Goal: Task Accomplishment & Management: Complete application form

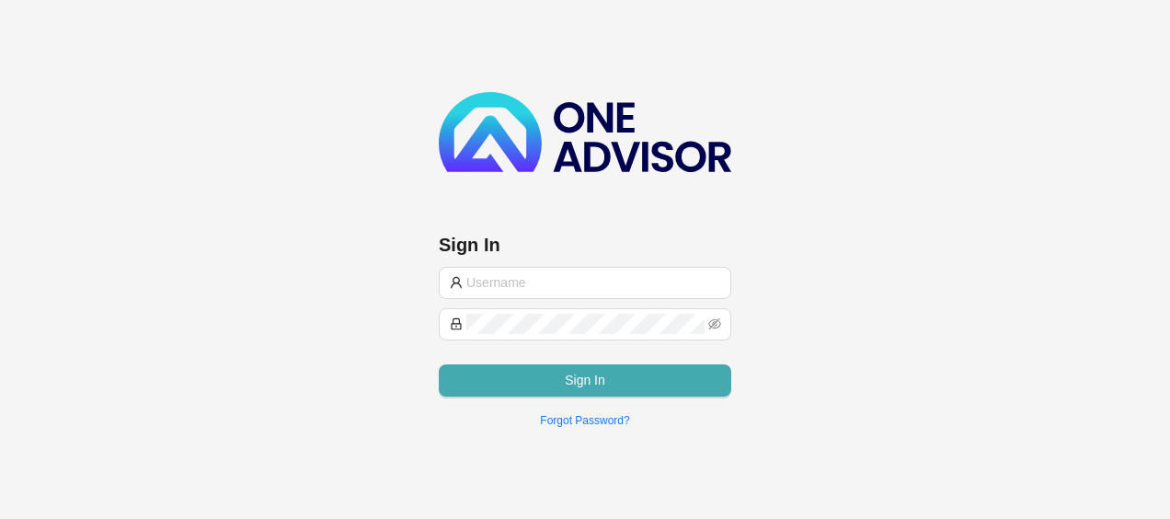
type input "[PERSON_NAME][EMAIL_ADDRESS][DOMAIN_NAME]"
click at [665, 380] on button "Sign In" at bounding box center [585, 380] width 292 height 32
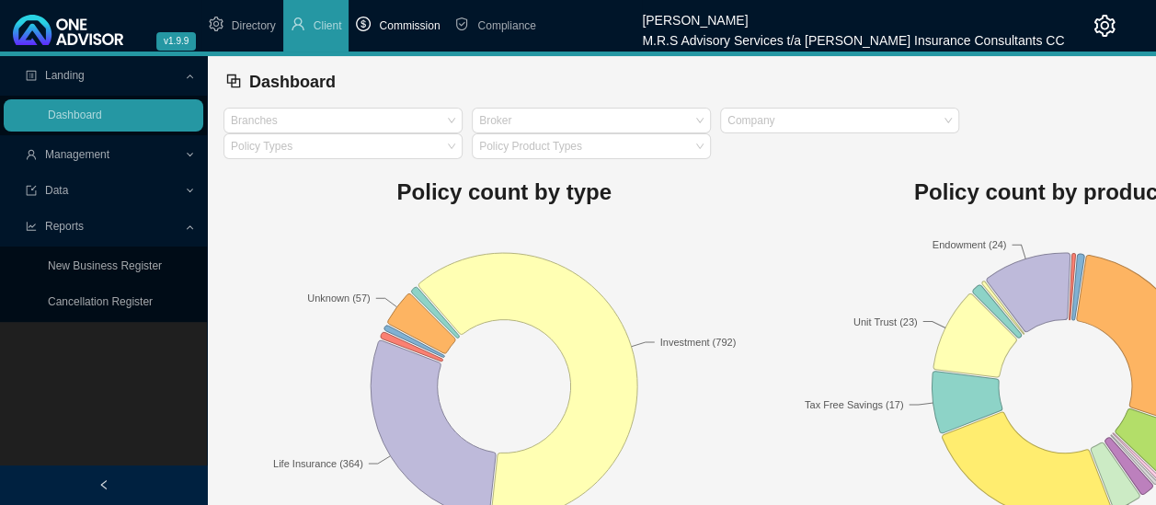
click at [403, 28] on span "Commission" at bounding box center [409, 25] width 61 height 13
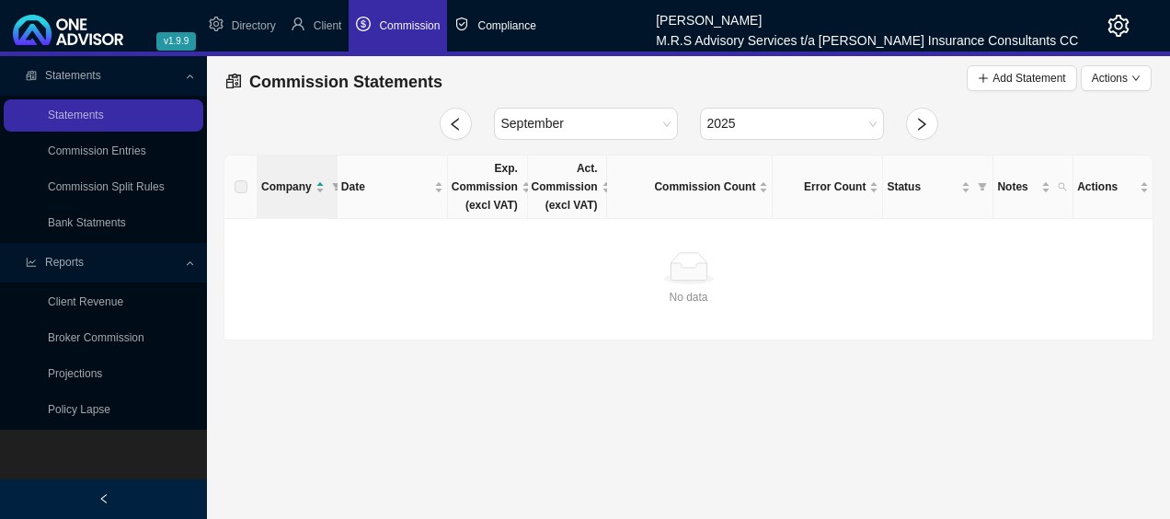
click at [518, 20] on span "Compliance" at bounding box center [506, 25] width 58 height 13
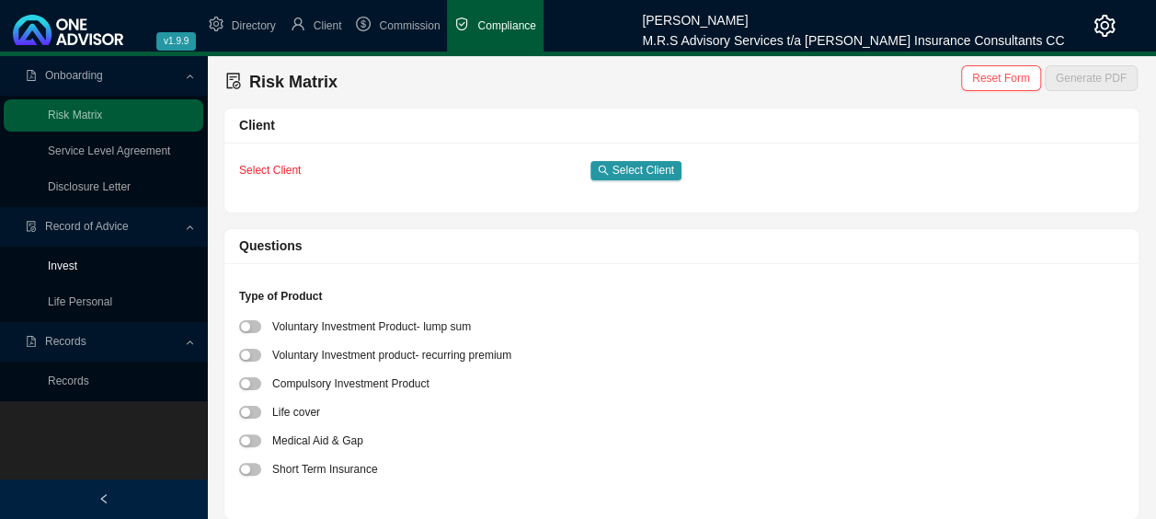
click at [74, 266] on link "Invest" at bounding box center [62, 265] width 29 height 13
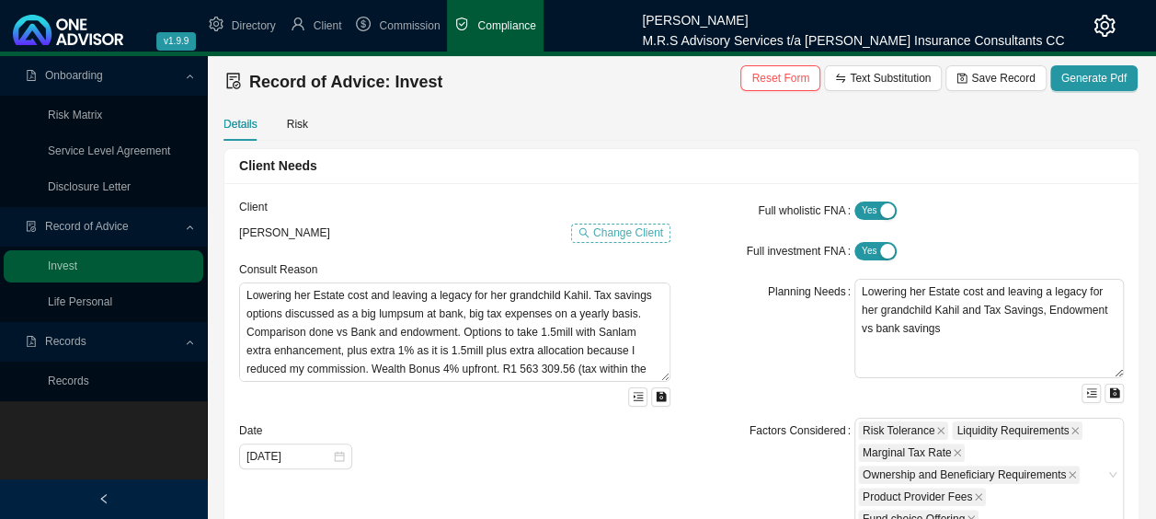
click at [625, 228] on span "Change Client" at bounding box center [628, 232] width 70 height 18
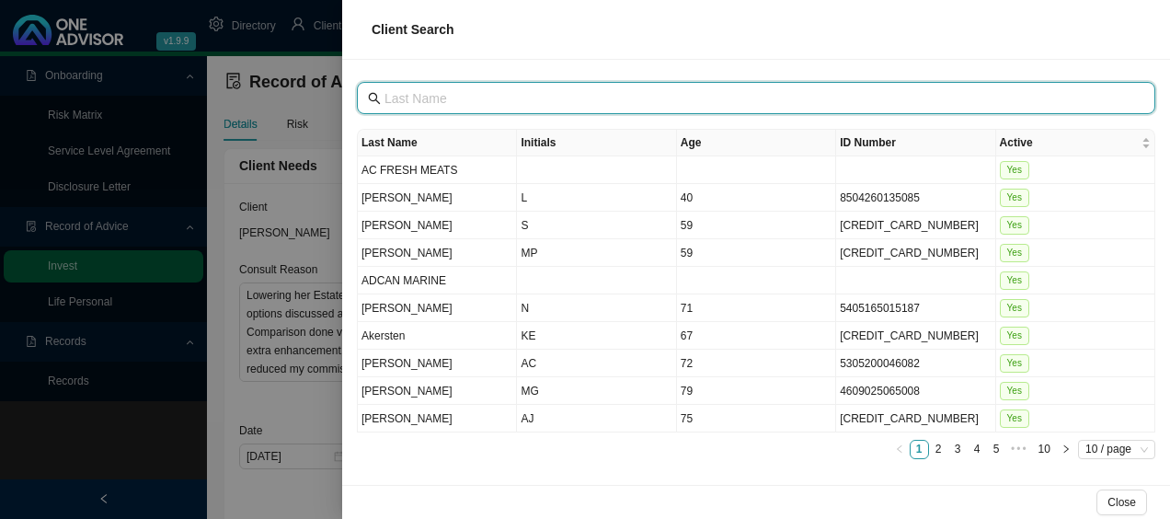
click at [568, 100] on input "text" at bounding box center [757, 98] width 747 height 20
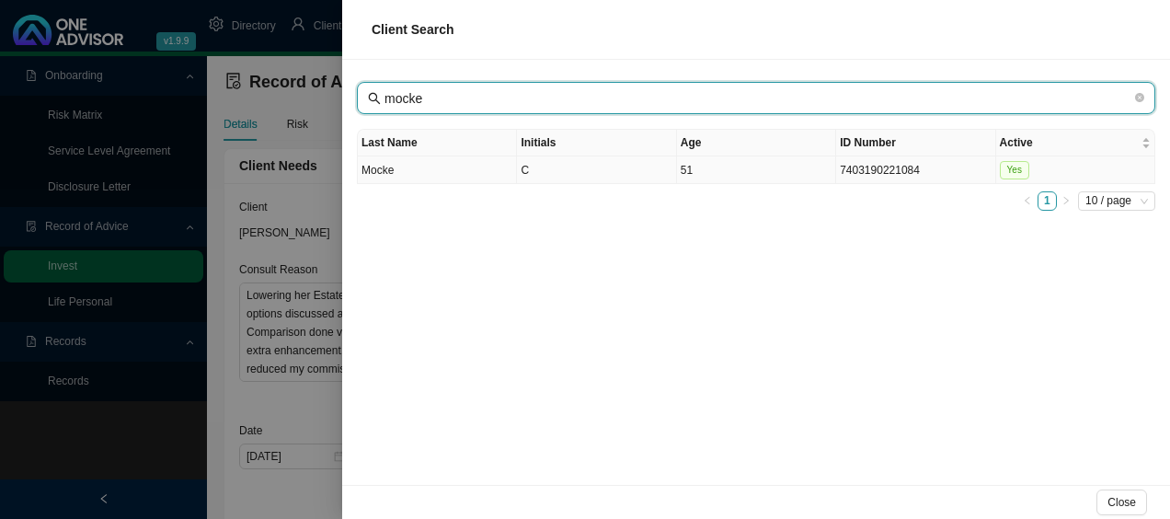
type input "mocke"
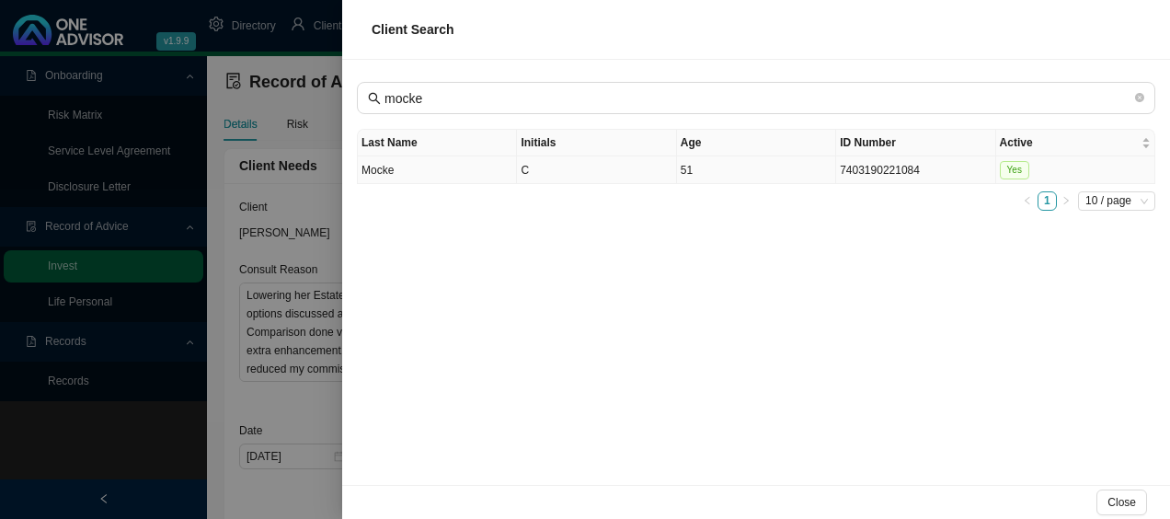
click at [405, 166] on td "Mocke" at bounding box center [437, 170] width 159 height 28
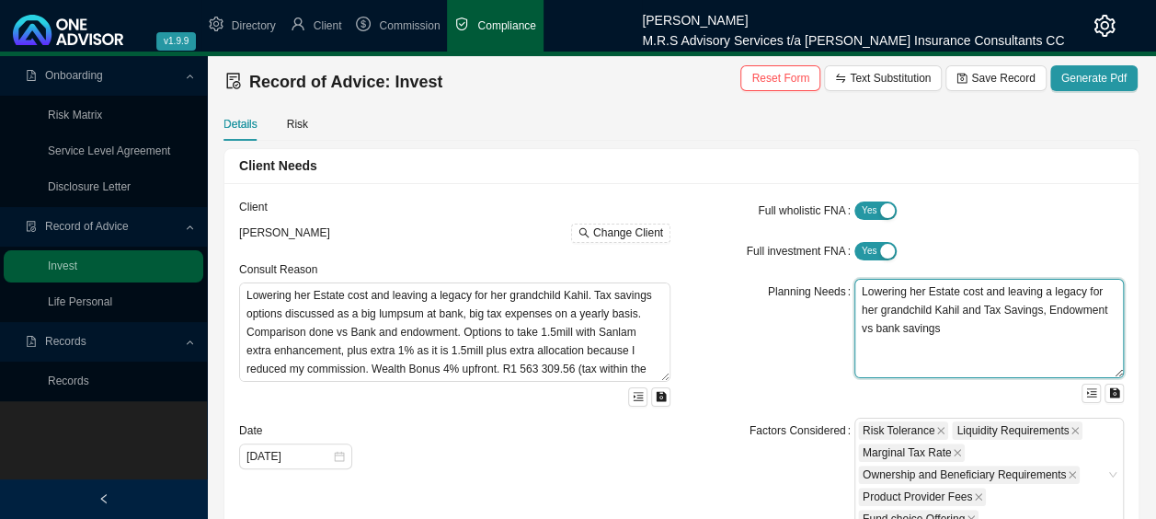
drag, startPoint x: 962, startPoint y: 310, endPoint x: 881, endPoint y: 313, distance: 81.0
click at [881, 313] on textarea "Lowering her Estate cost and leaving a legacy for her grandchild Kahil and Tax …" at bounding box center [988, 328] width 269 height 99
type textarea "Lowering her Estate cost and leaving a legacy for her kids and Tax Savings, End…"
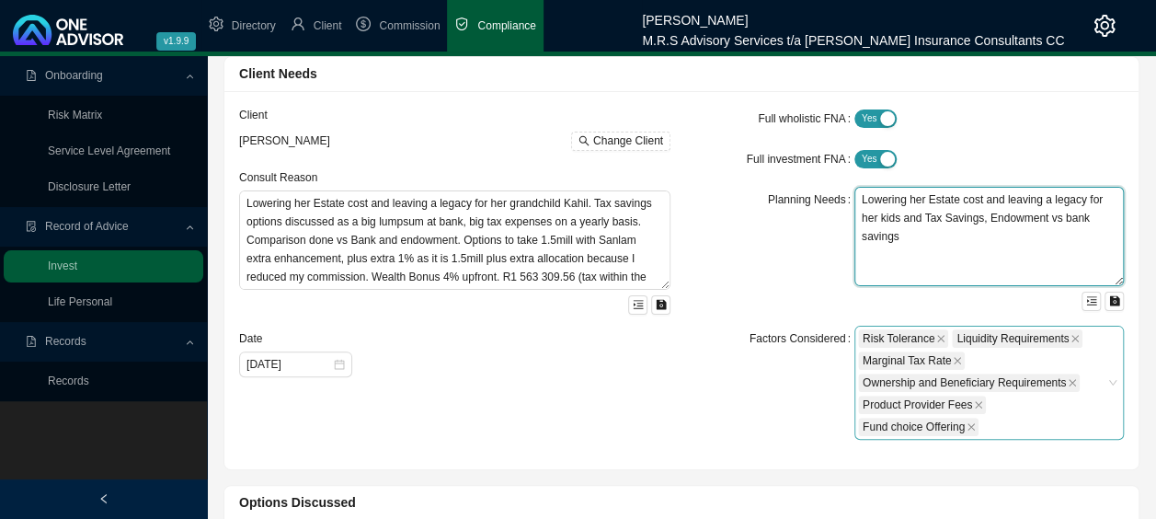
scroll to position [184, 0]
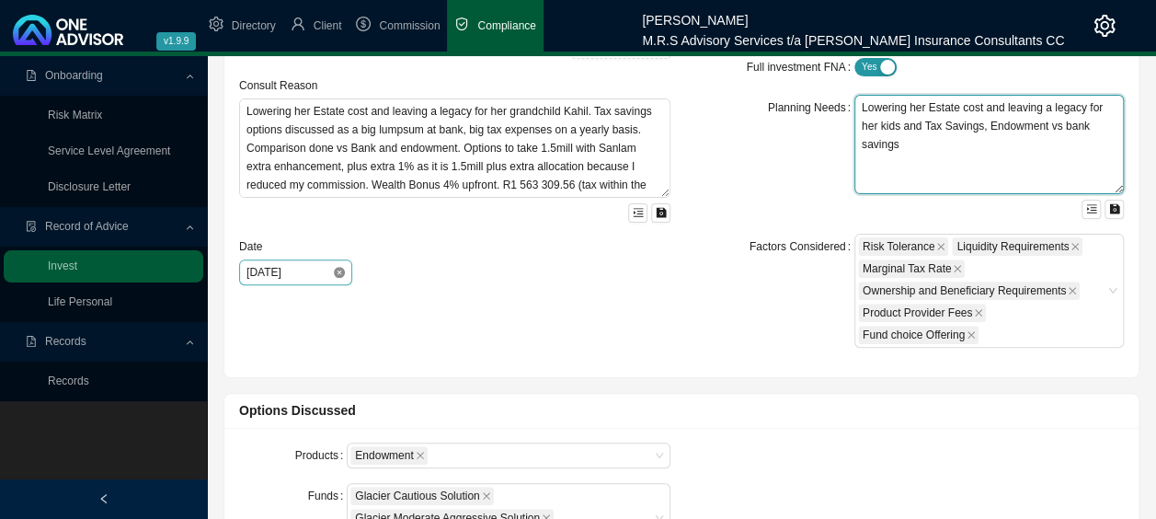
click at [334, 270] on icon "close-circle" at bounding box center [339, 272] width 11 height 11
click at [333, 270] on div at bounding box center [295, 272] width 98 height 18
type textarea "Lowering her Estate cost and leaving a legacy for her kids and Tax Savings, End…"
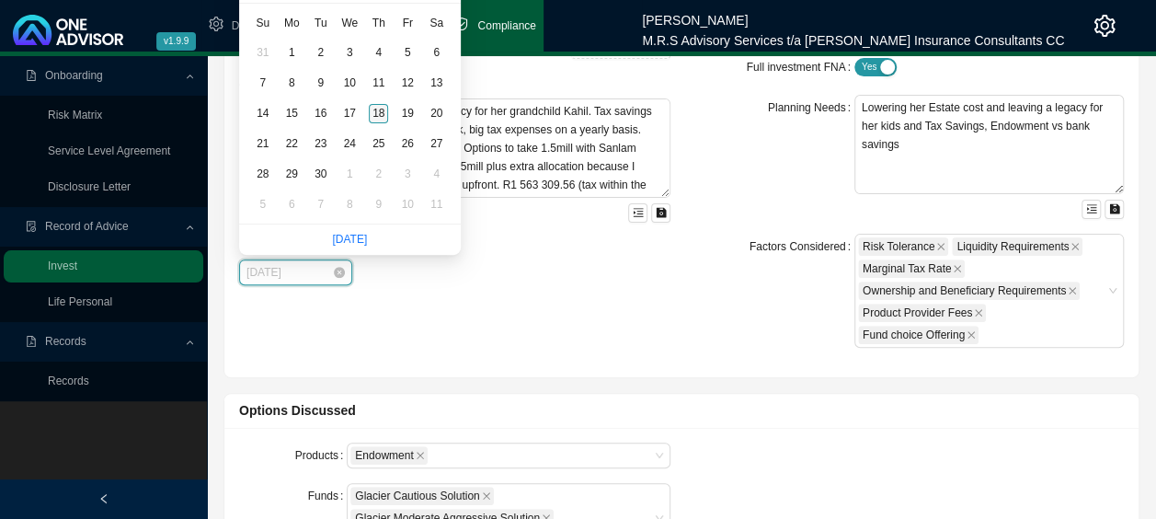
type input "[DATE]"
click at [375, 112] on div "18" at bounding box center [378, 113] width 19 height 19
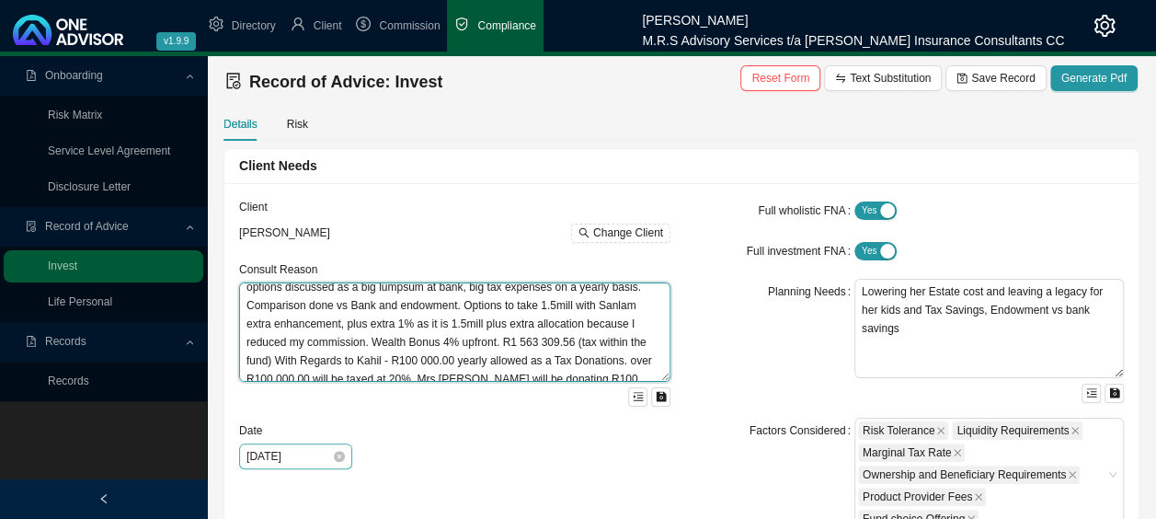
scroll to position [0, 0]
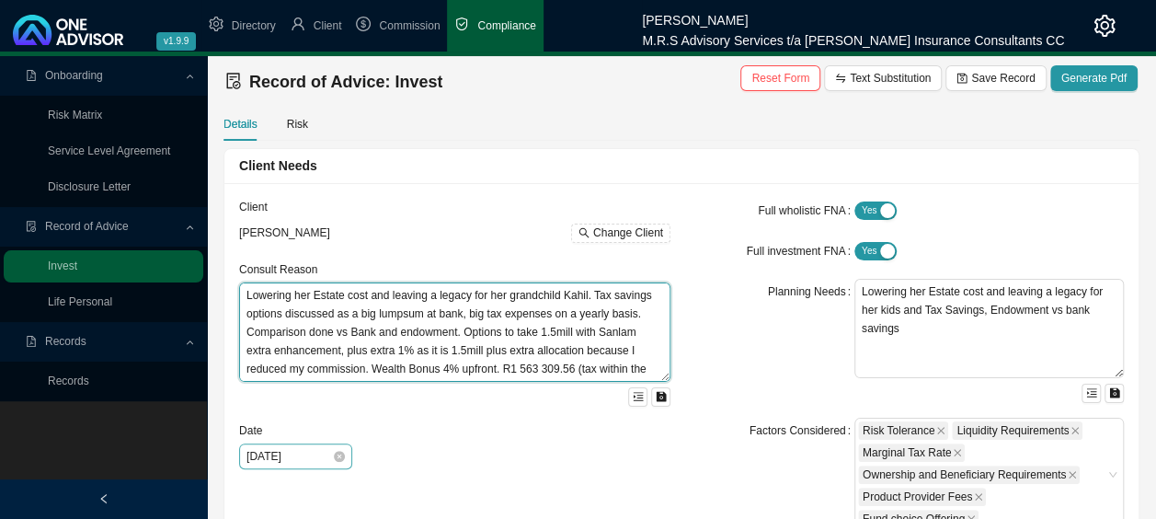
click at [246, 293] on textarea "Lowering her Estate cost and leaving a legacy for her grandchild Kahil. Tax sav…" at bounding box center [454, 331] width 431 height 99
click at [514, 313] on textarea "Saving for Retirement, Tax free monthly and Lumpsum of R150 000.00Lowering her …" at bounding box center [454, 331] width 431 height 99
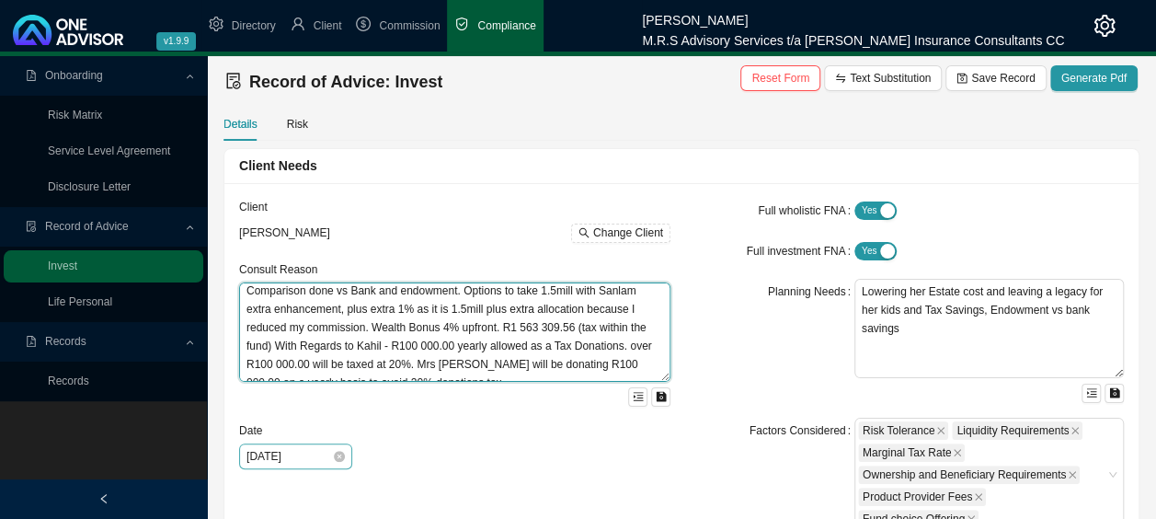
scroll to position [74, 0]
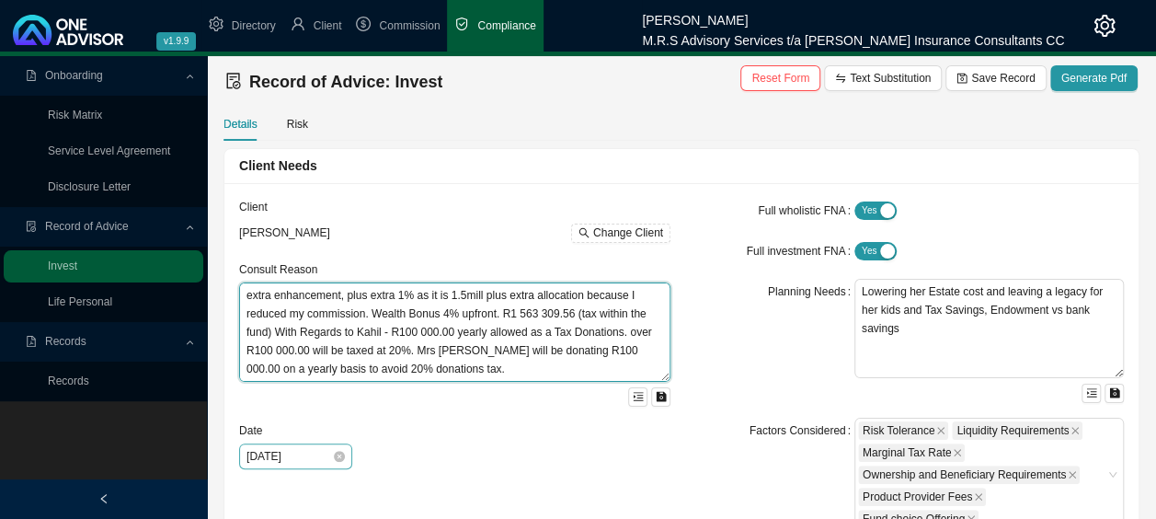
drag, startPoint x: 463, startPoint y: 349, endPoint x: 567, endPoint y: 379, distance: 108.9
click at [567, 379] on textarea "Saving for Retirement, Tax free monthly and Lumpsum of R150 000.00Lowering her …" at bounding box center [454, 331] width 431 height 99
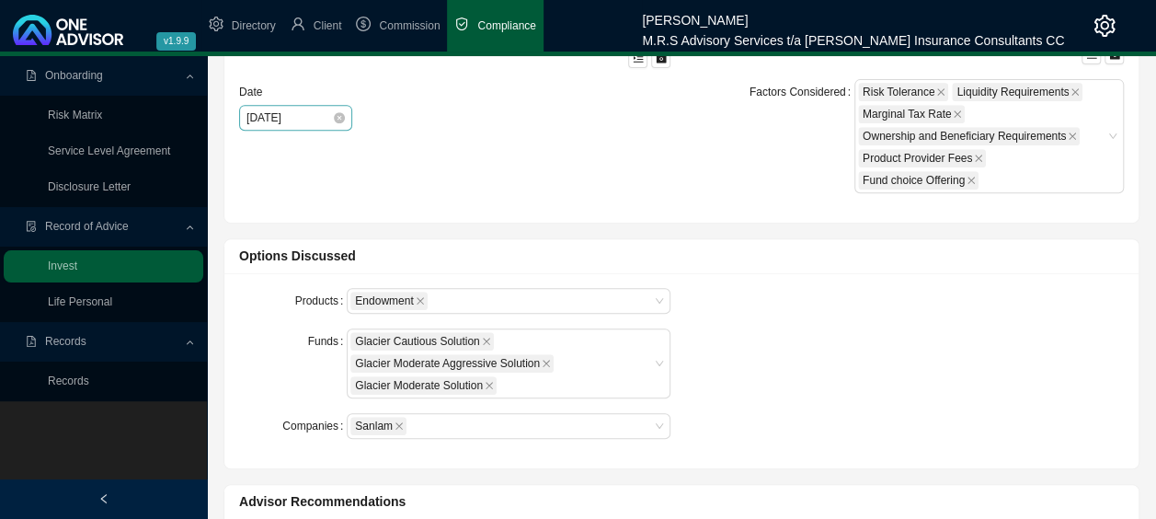
scroll to position [368, 0]
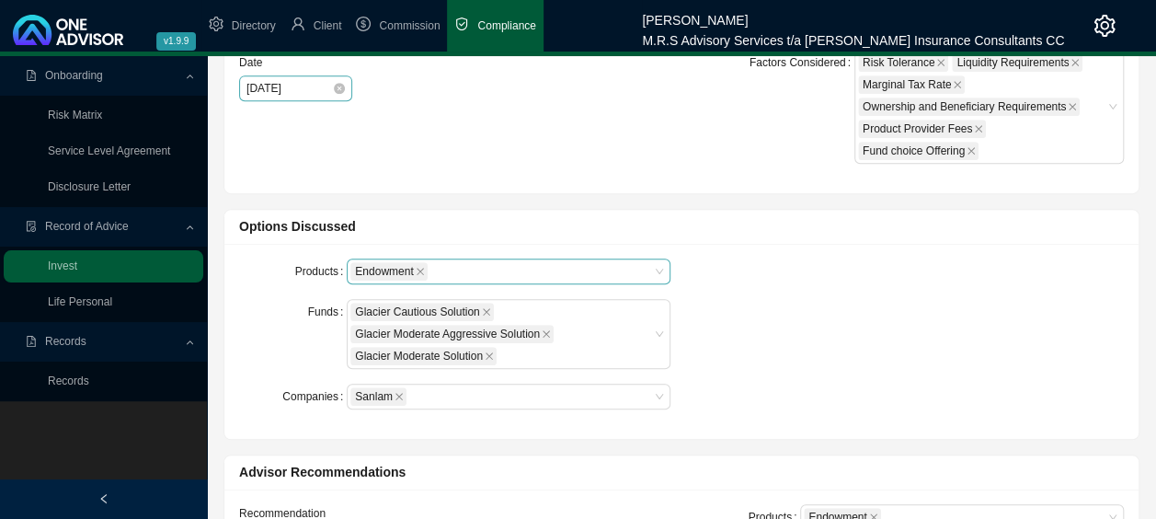
click at [462, 275] on div "Endowment" at bounding box center [499, 271] width 299 height 22
type textarea "Saving for Retirement, Tax free monthly and Lumpsum of R150 000.00Lowering her …"
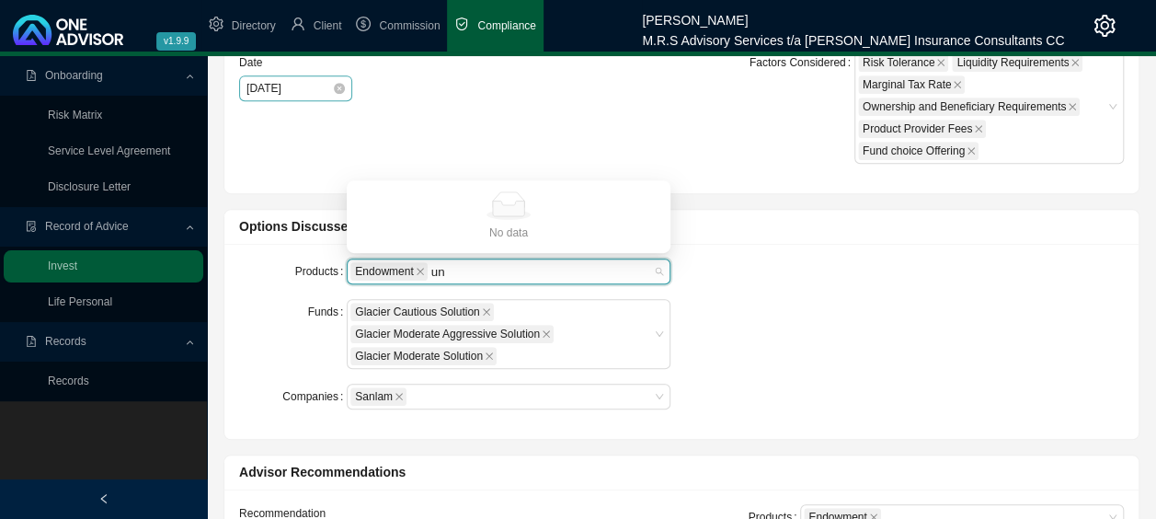
type input "u"
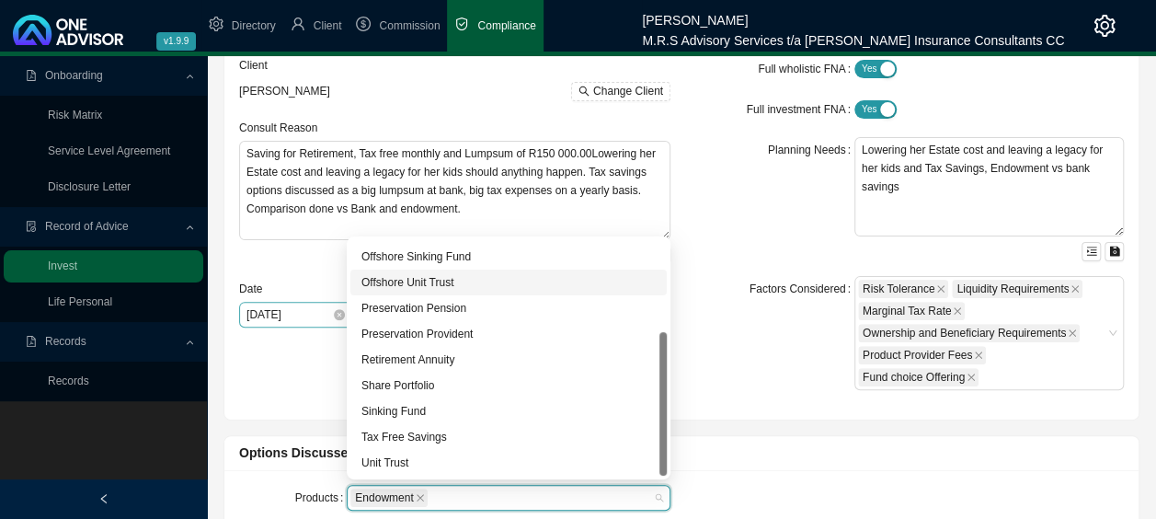
scroll to position [184, 0]
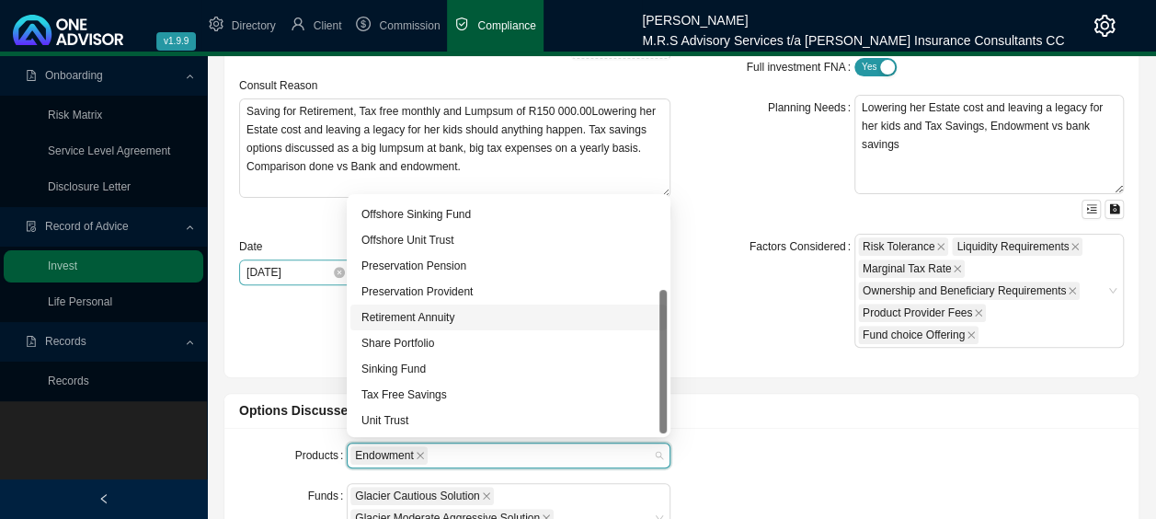
click at [452, 322] on div "Retirement Annuity" at bounding box center [508, 317] width 294 height 18
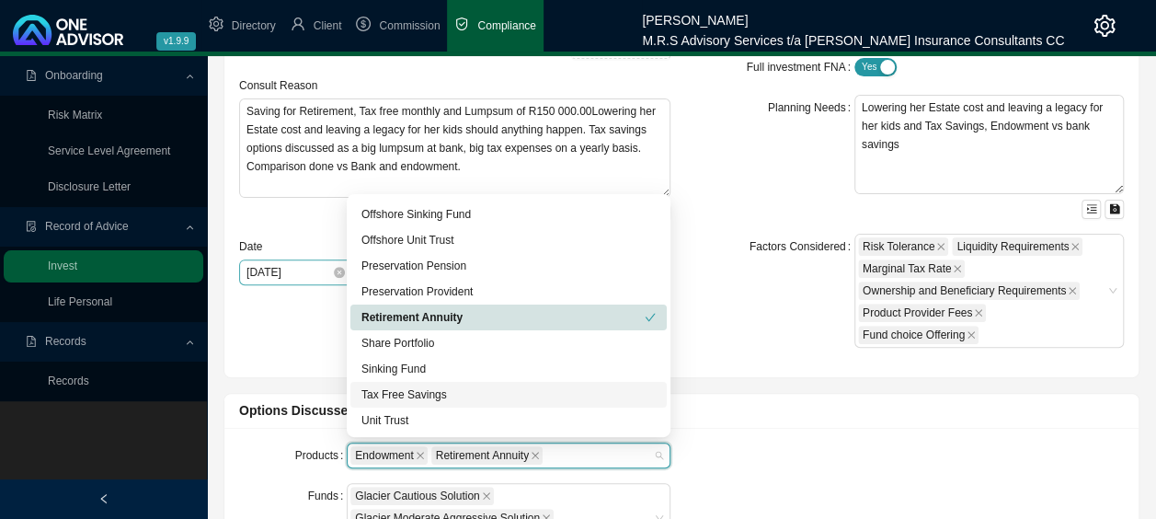
click at [432, 395] on div "Tax Free Savings" at bounding box center [508, 394] width 294 height 18
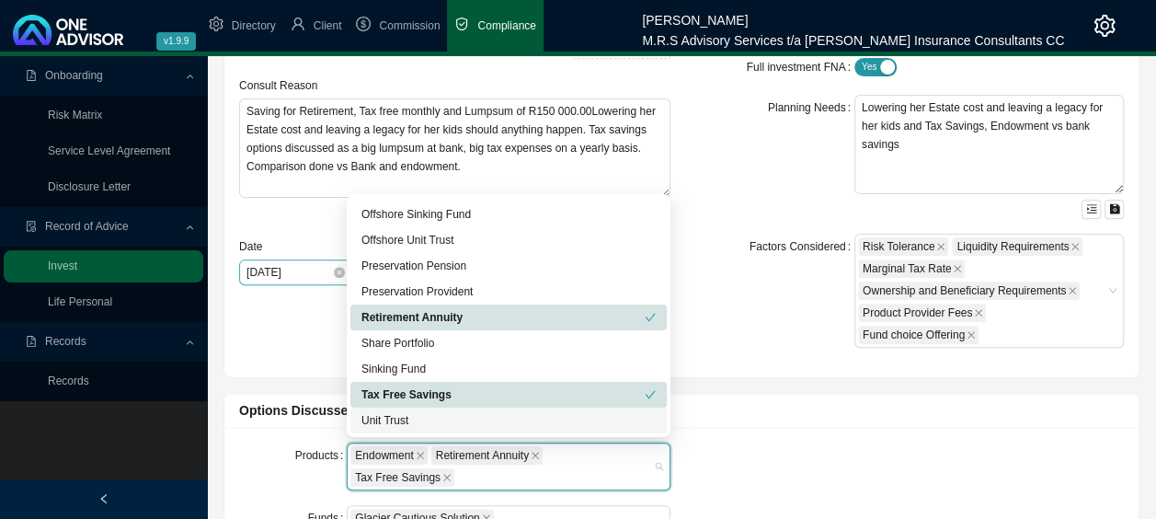
click at [392, 427] on div "Unit Trust" at bounding box center [508, 420] width 294 height 18
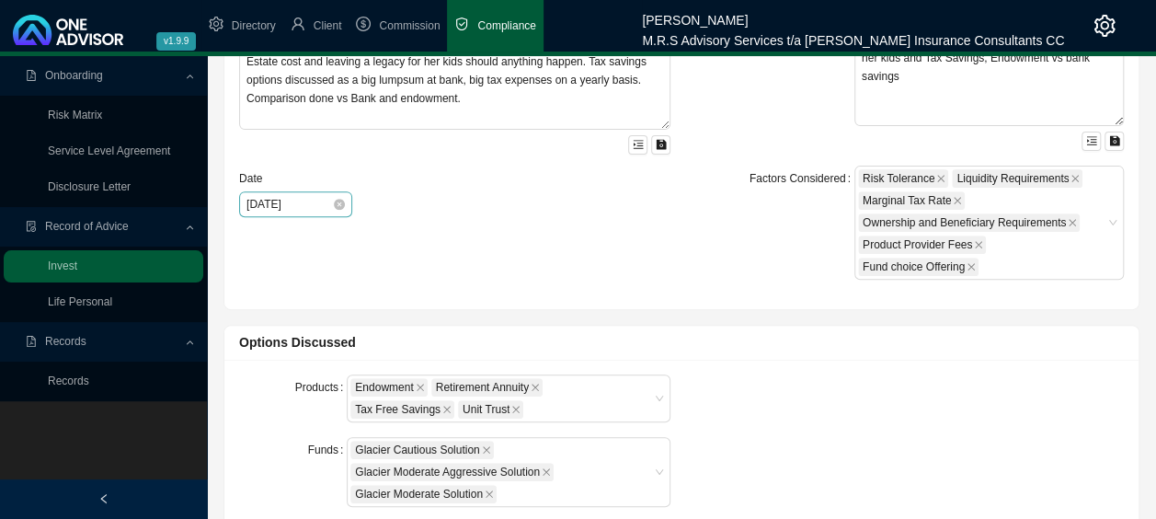
scroll to position [368, 0]
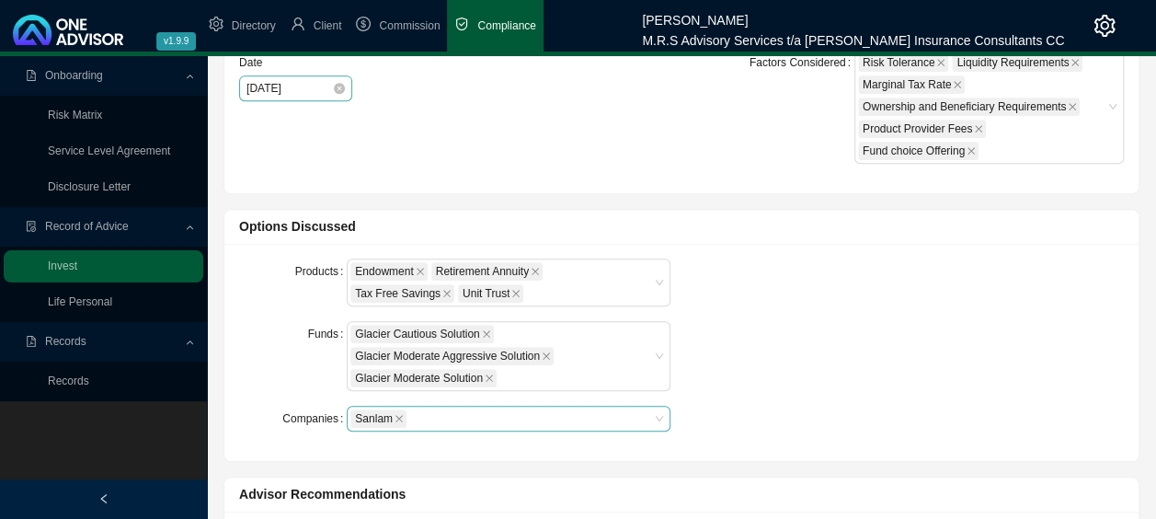
click at [421, 419] on div "Sanlam" at bounding box center [499, 418] width 299 height 22
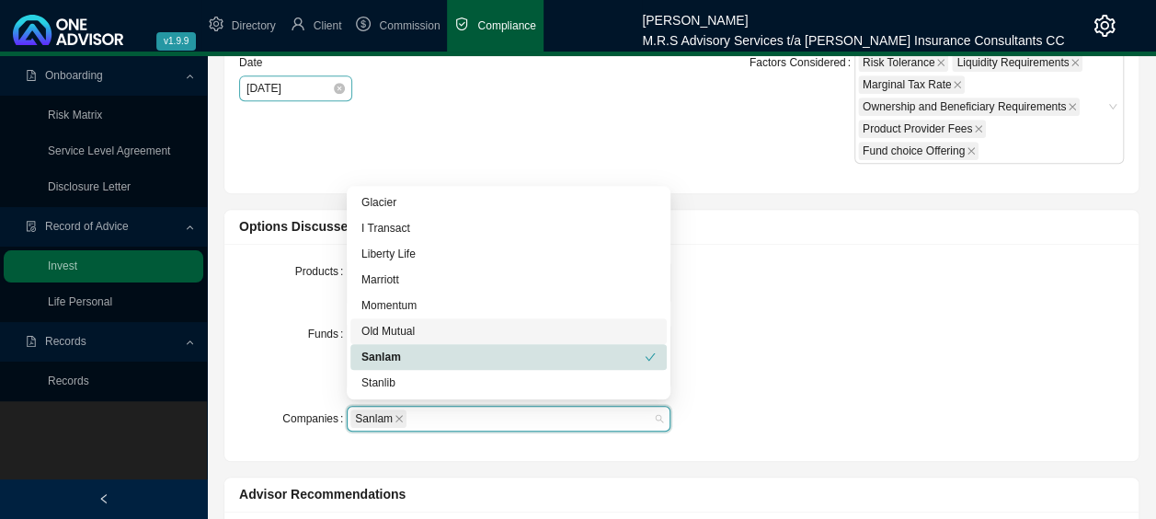
click at [421, 337] on div "Old Mutual" at bounding box center [508, 331] width 294 height 18
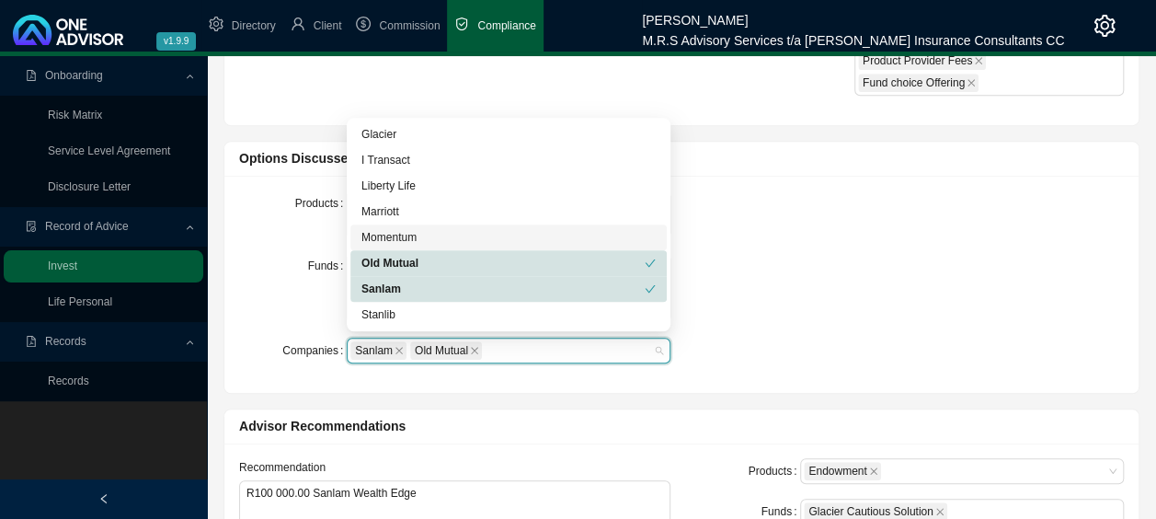
scroll to position [460, 0]
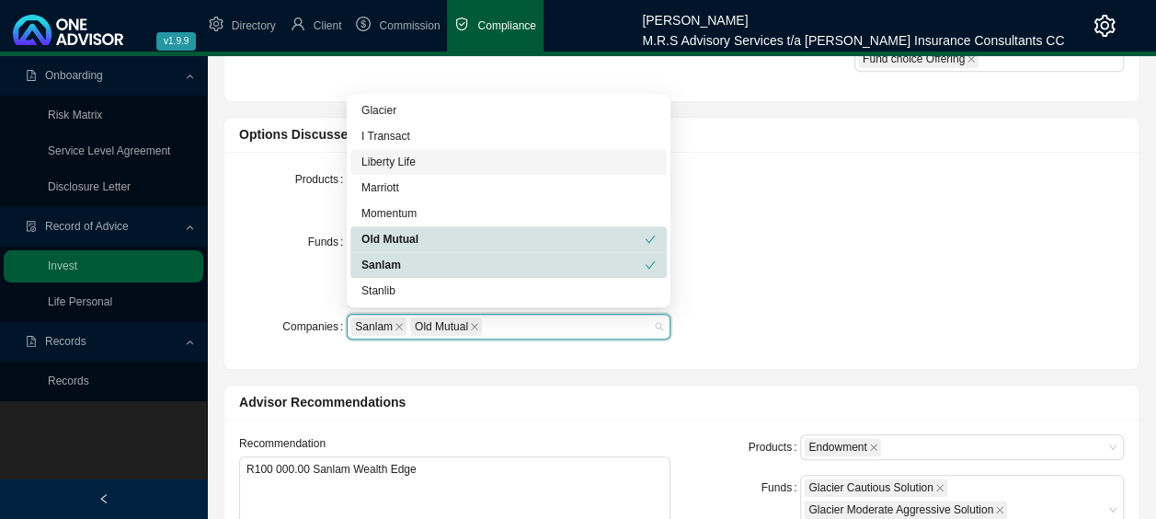
click at [433, 160] on div "Liberty Life" at bounding box center [508, 162] width 294 height 18
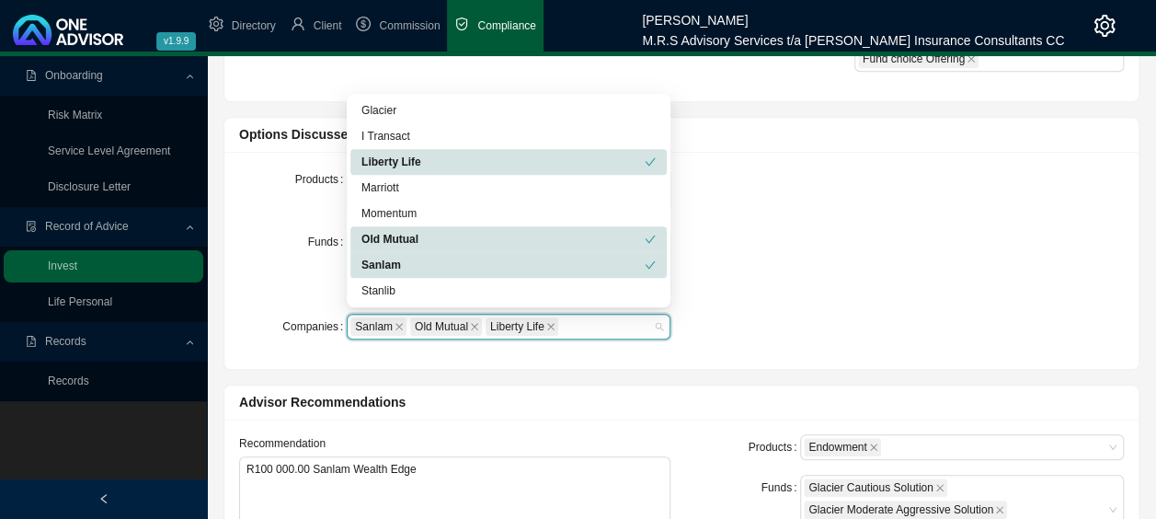
click at [847, 250] on div "Products Endowment Retirement Annuity Tax Free Savings Unit Trust Funds Glacier…" at bounding box center [681, 260] width 907 height 188
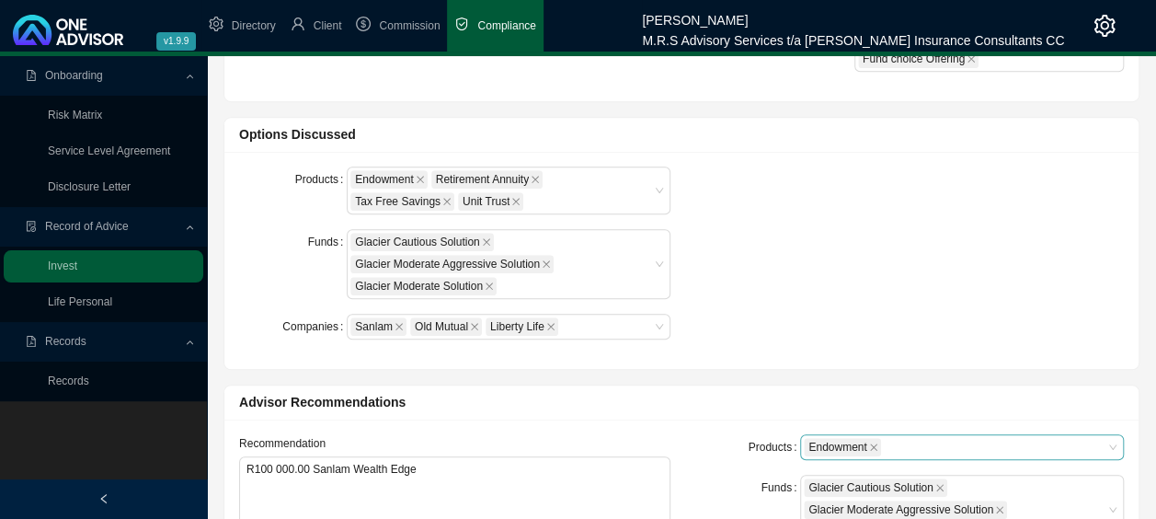
click at [944, 438] on div "Endowment" at bounding box center [953, 447] width 299 height 22
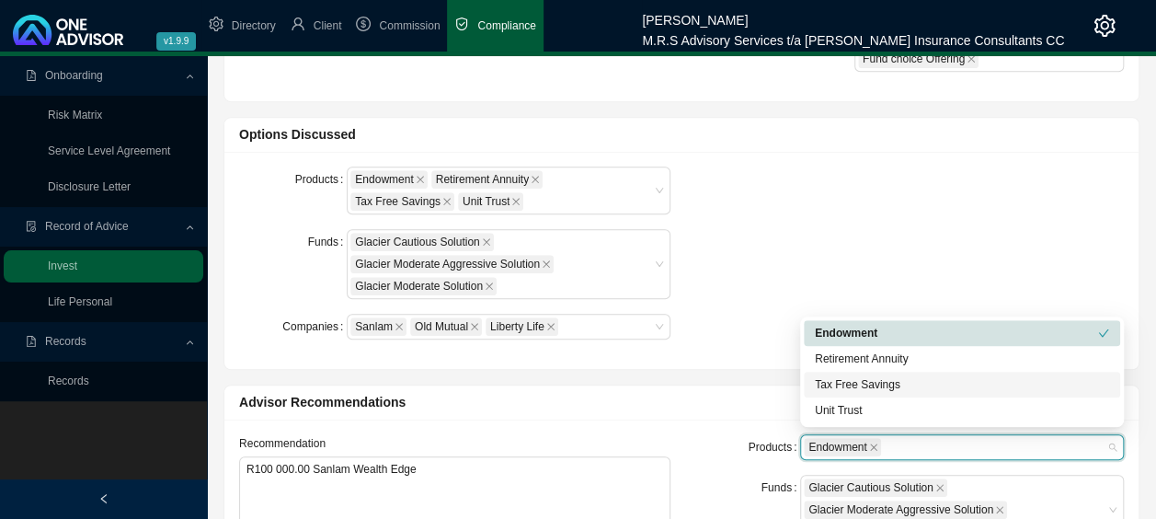
click at [902, 382] on div "Tax Free Savings" at bounding box center [962, 384] width 294 height 18
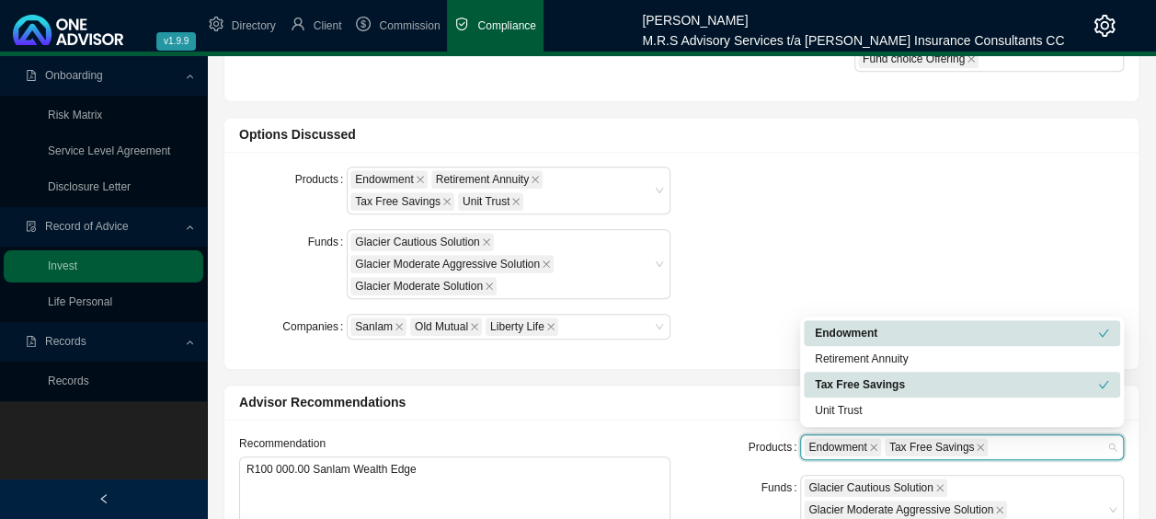
click at [883, 276] on div "Products Endowment Retirement Annuity Tax Free Savings Unit Trust Funds Glacier…" at bounding box center [681, 260] width 907 height 188
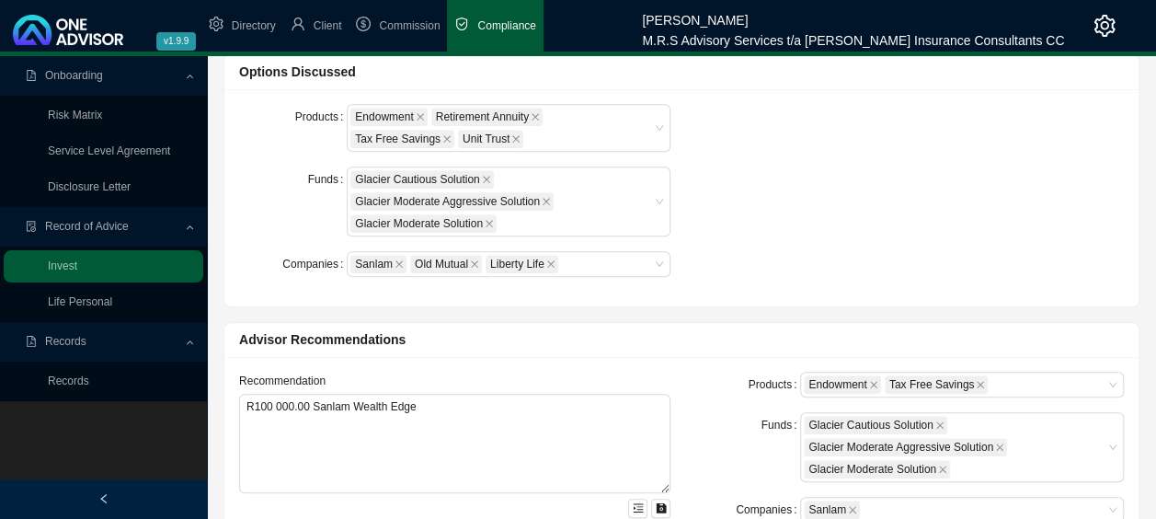
scroll to position [552, 0]
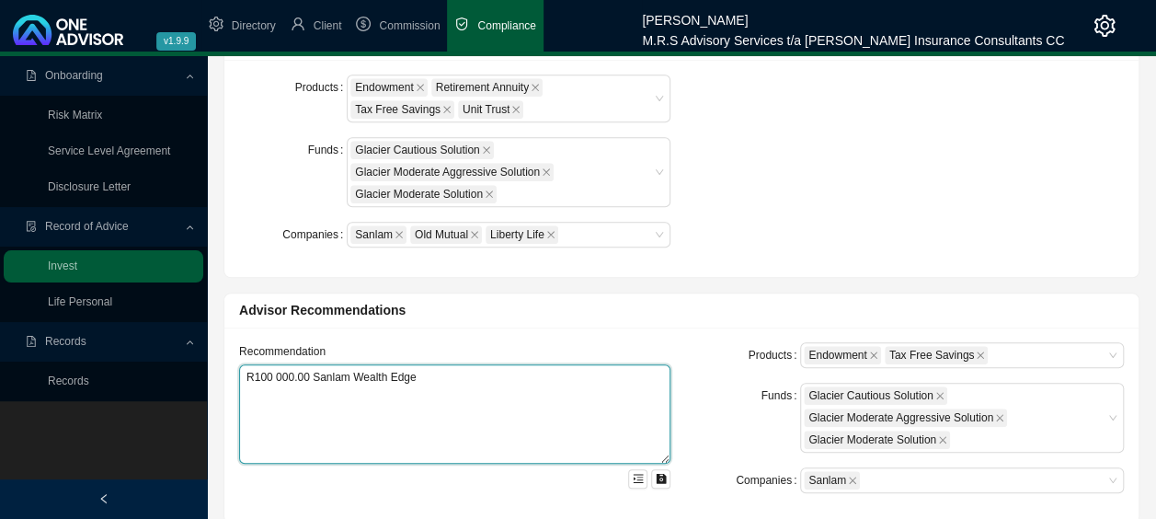
click at [262, 374] on textarea "R100 000.00 Sanlam Wealth Edge" at bounding box center [454, 413] width 431 height 99
click at [428, 380] on textarea "R150 000.00 Sanlam Wealth Edge" at bounding box center [454, 413] width 431 height 99
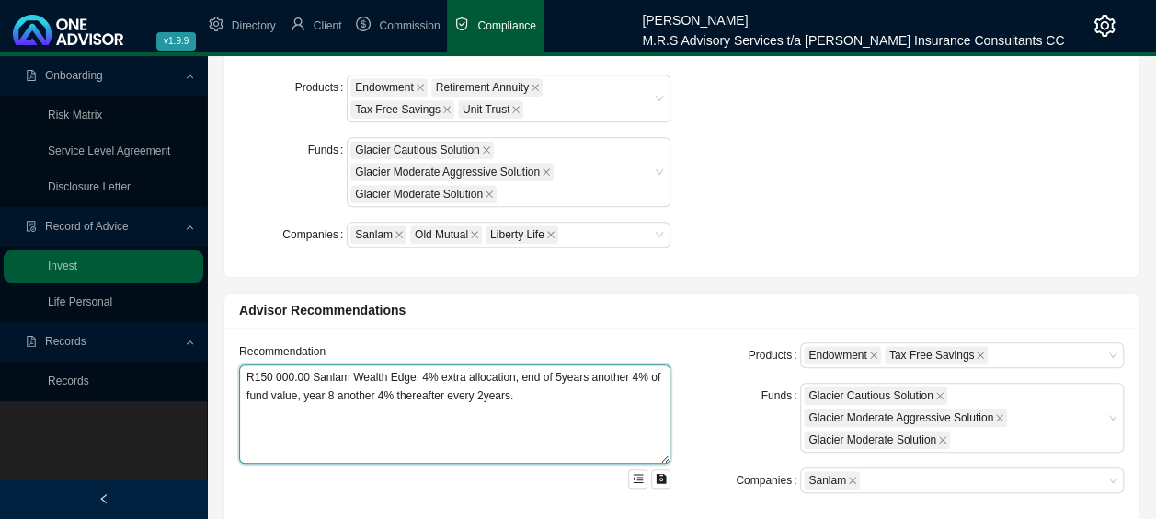
click at [520, 383] on textarea "R150 000.00 Sanlam Wealth Edge, 4% extra allocation, end of 5years another 4% o…" at bounding box center [454, 413] width 431 height 99
click at [355, 413] on textarea "R150 000.00 Sanlam Wealth Edge, 4% extra allocation, end of 5years another 4% o…" at bounding box center [454, 413] width 431 height 99
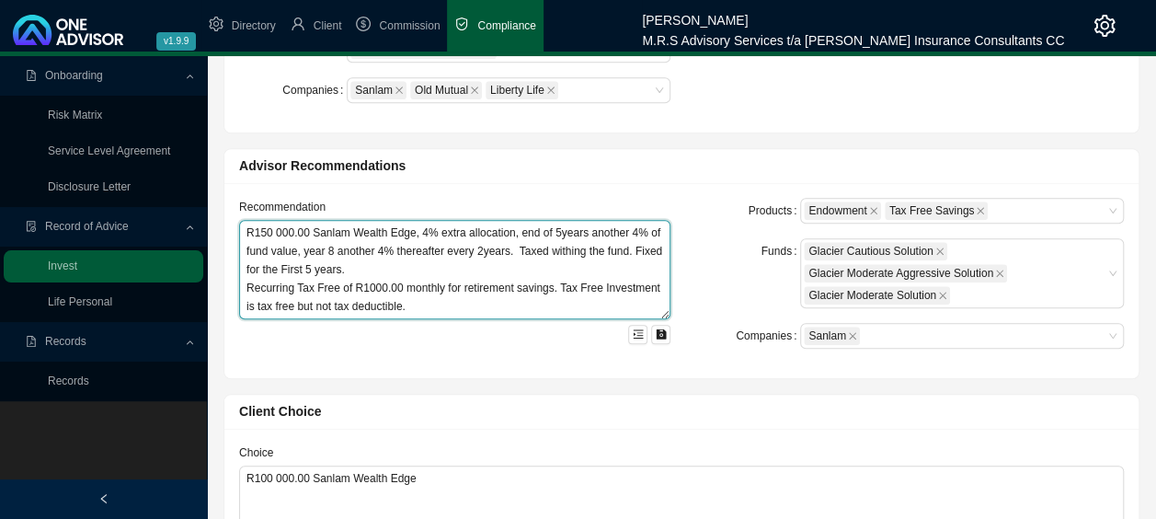
scroll to position [736, 0]
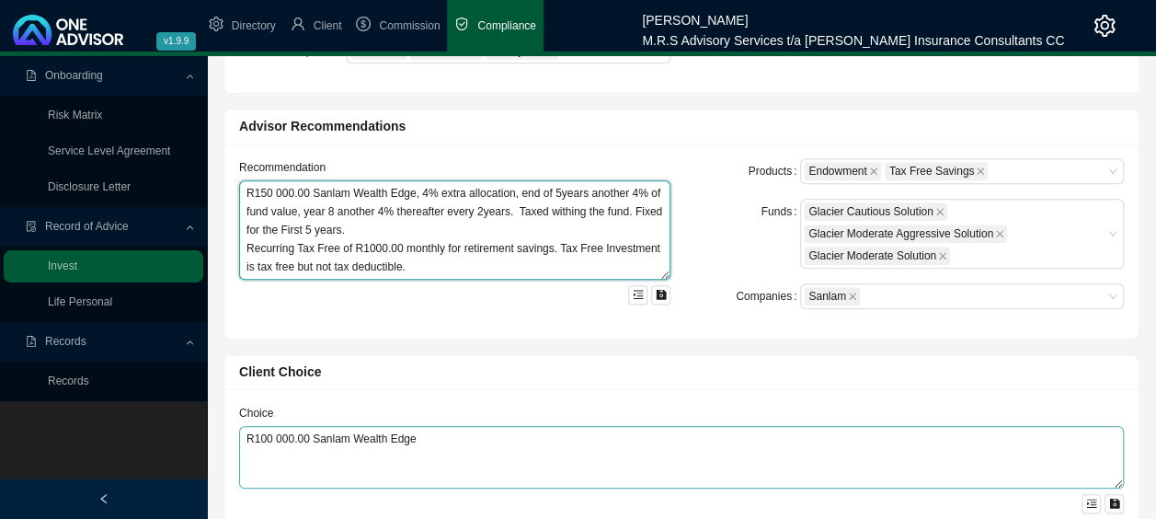
type textarea "R150 000.00 Sanlam Wealth Edge, 4% extra allocation, end of 5years another 4% o…"
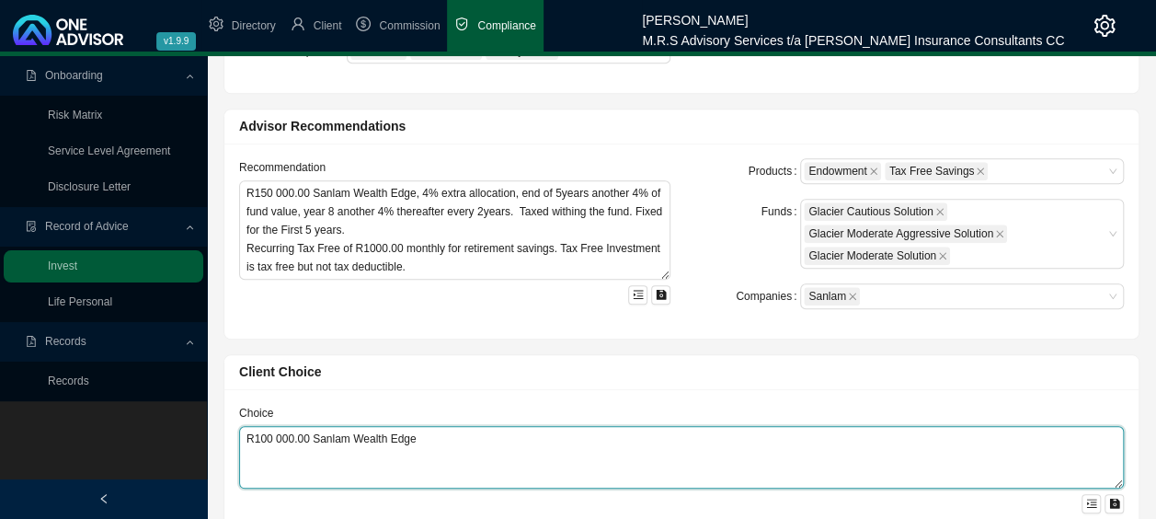
click at [264, 434] on textarea "R100 000.00 Sanlam Wealth Edge" at bounding box center [681, 457] width 885 height 63
click at [418, 438] on textarea "R150 000.00 Sanlam Wealth Edge" at bounding box center [681, 457] width 885 height 63
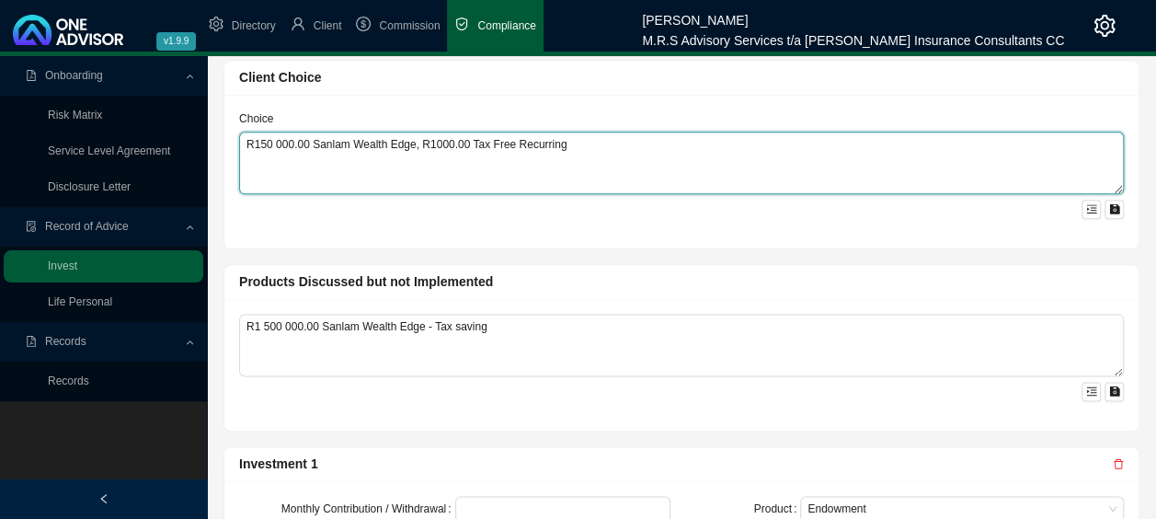
scroll to position [1104, 0]
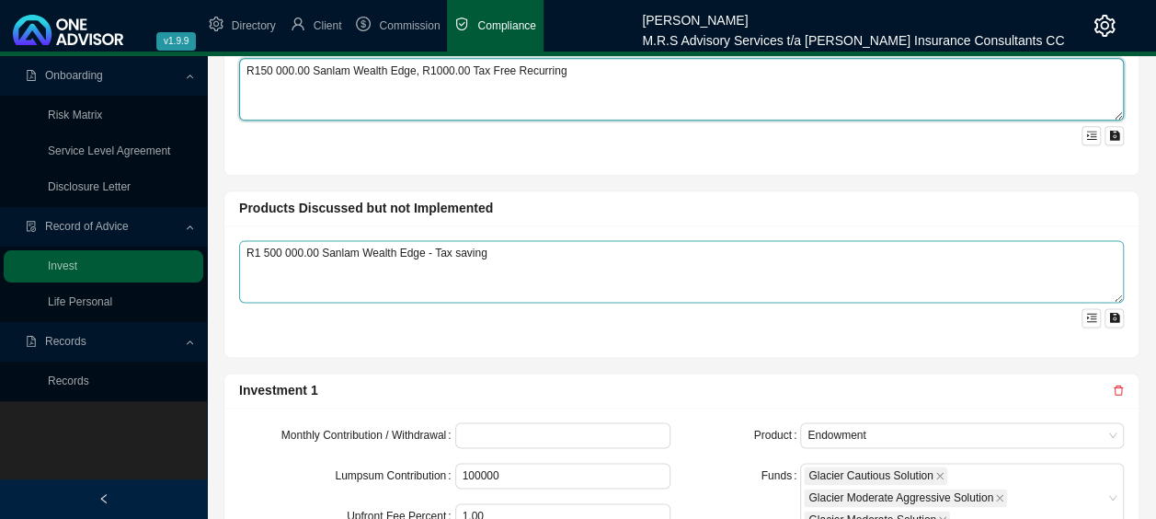
type textarea "R150 000.00 Sanlam Wealth Edge, R1000.00 Tax Free Recurring"
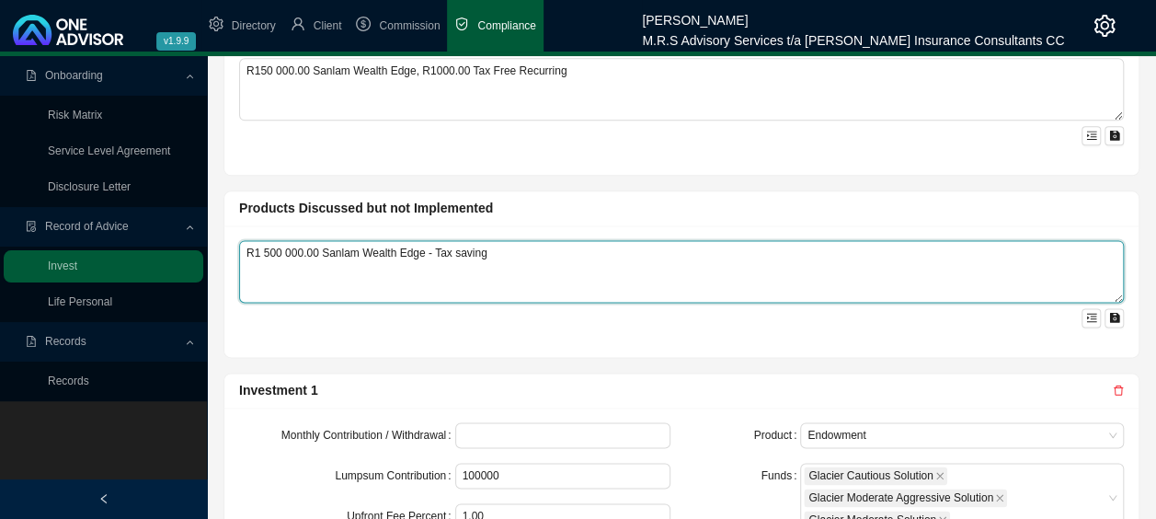
drag, startPoint x: 534, startPoint y: 251, endPoint x: -159, endPoint y: 295, distance: 694.8
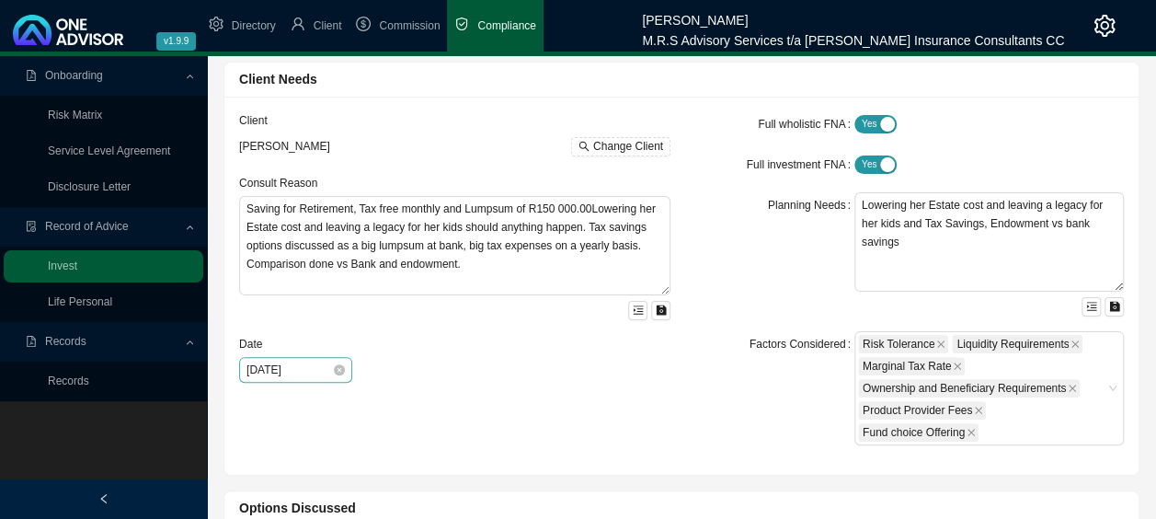
scroll to position [0, 0]
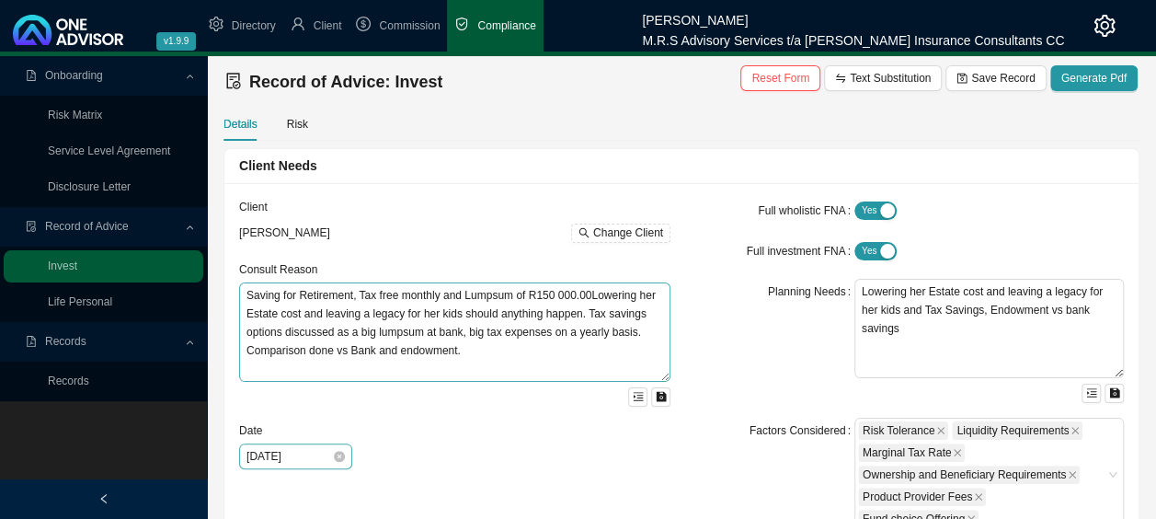
type textarea "Life Cover"
click at [246, 300] on textarea "Saving for Retirement, Tax free monthly and Lumpsum of R150 000.00Lowering her …" at bounding box center [454, 331] width 431 height 99
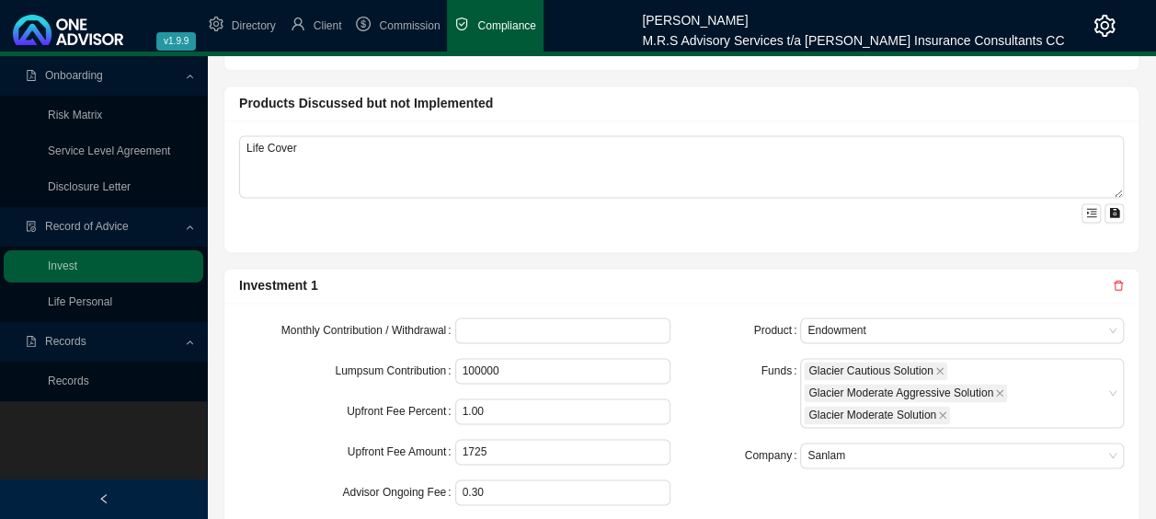
scroll to position [1288, 0]
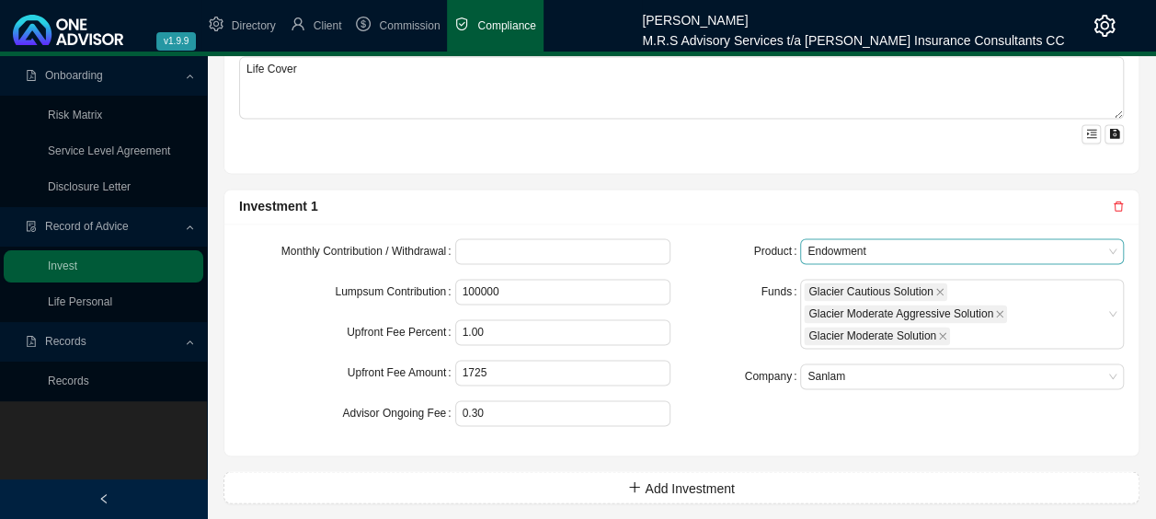
click at [1116, 244] on span "Endowment" at bounding box center [961, 251] width 309 height 24
type textarea "Will completed [DATE]. Saving for Retirement, Tax free monthly and Lumpsum of R…"
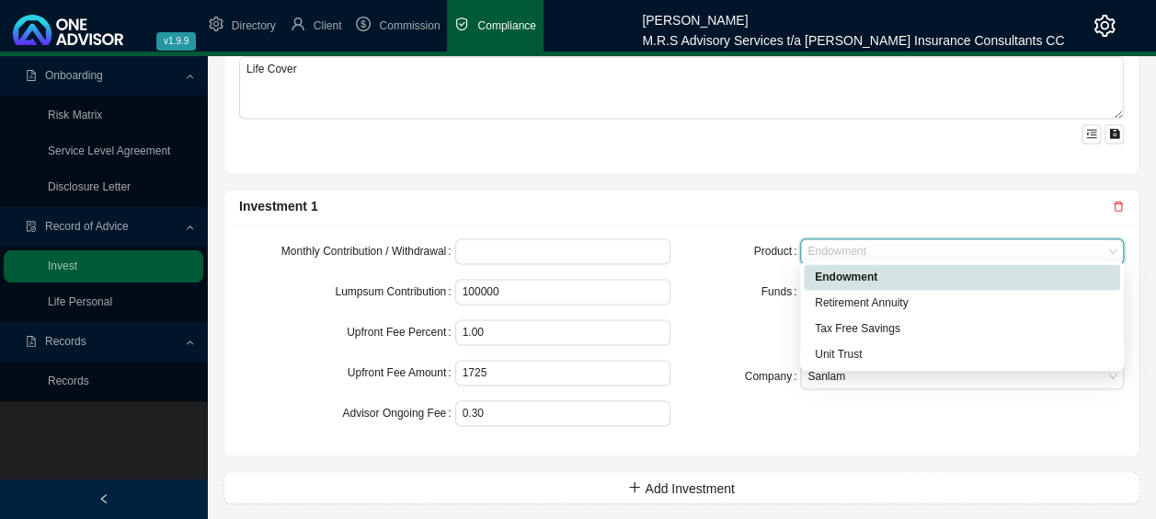
click at [903, 274] on div "Endowment" at bounding box center [962, 277] width 294 height 18
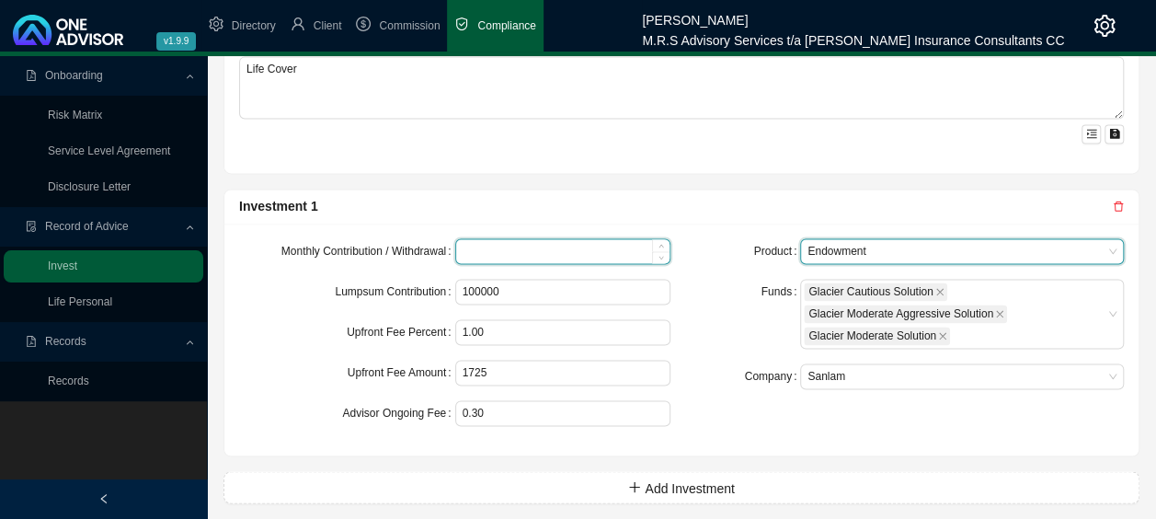
click at [497, 249] on input at bounding box center [563, 251] width 214 height 24
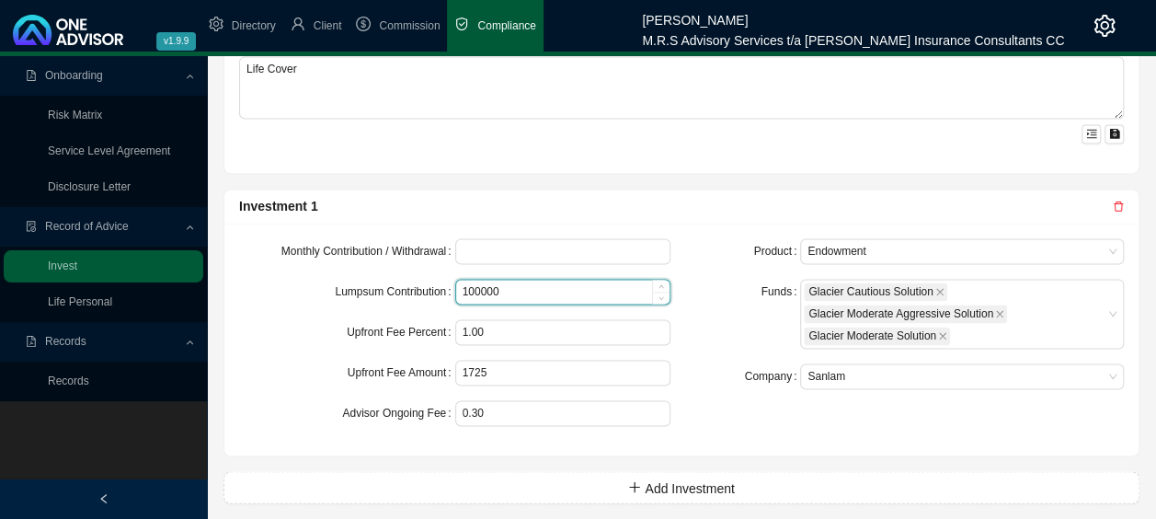
click at [471, 283] on input "100000" at bounding box center [563, 292] width 214 height 24
click at [479, 287] on input "150000" at bounding box center [563, 292] width 214 height 24
type input "150000"
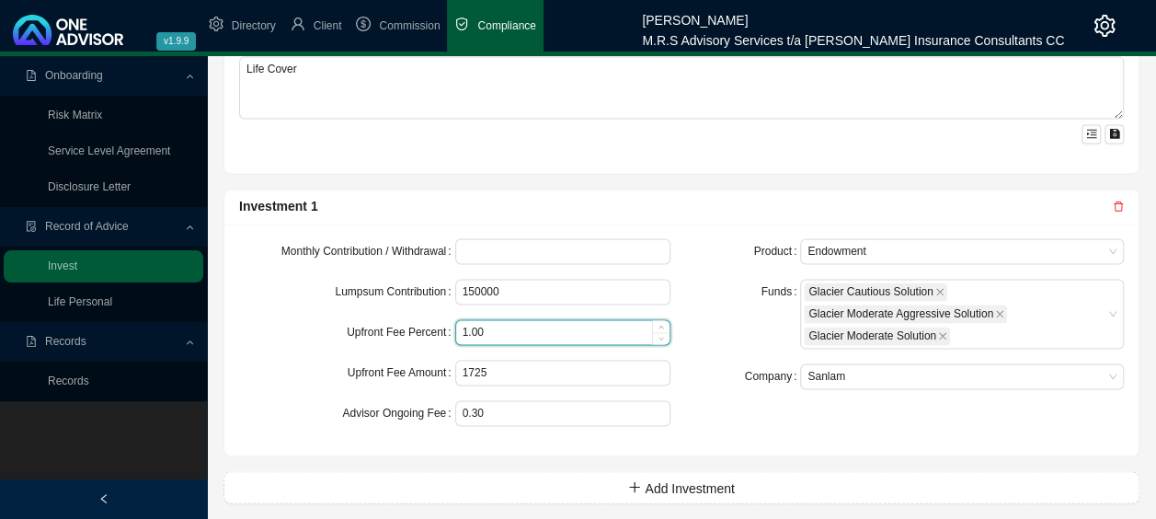
click at [511, 326] on input "1.00" at bounding box center [563, 332] width 214 height 24
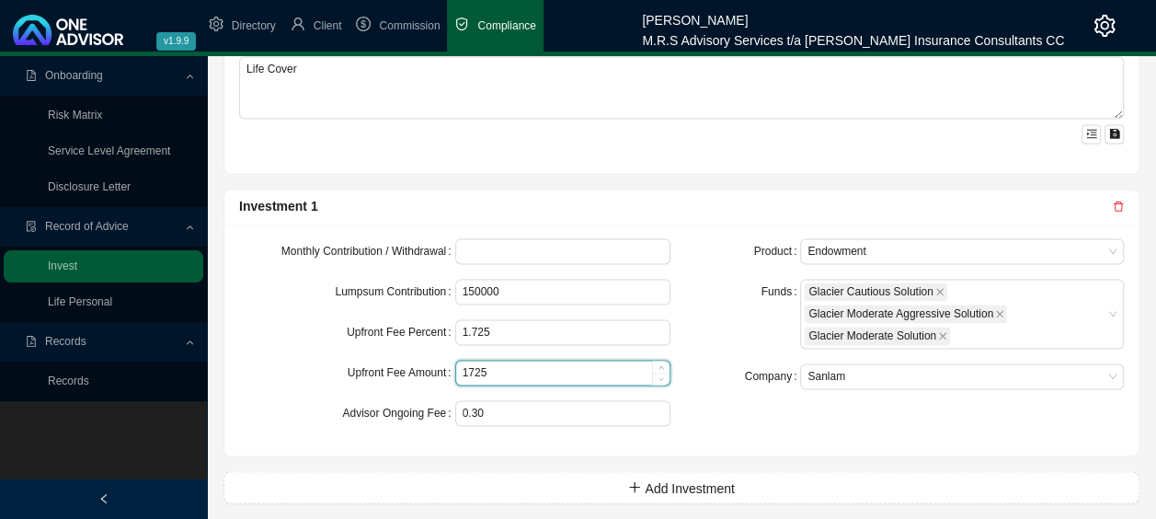
type input "1.73"
click at [502, 361] on input "1725" at bounding box center [563, 373] width 214 height 24
type input "1"
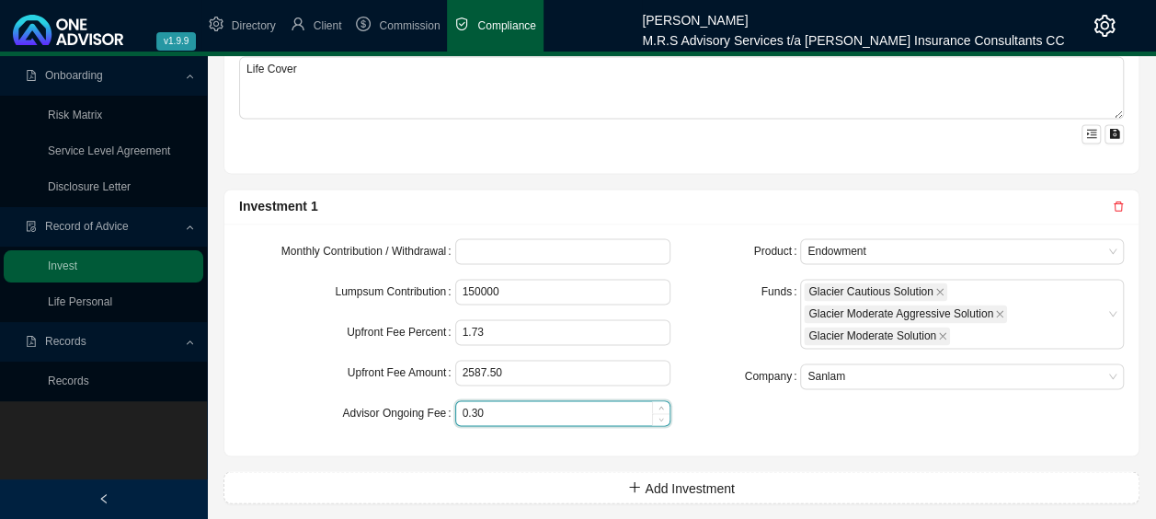
type input "2588"
click at [475, 407] on input "0.30" at bounding box center [563, 413] width 214 height 24
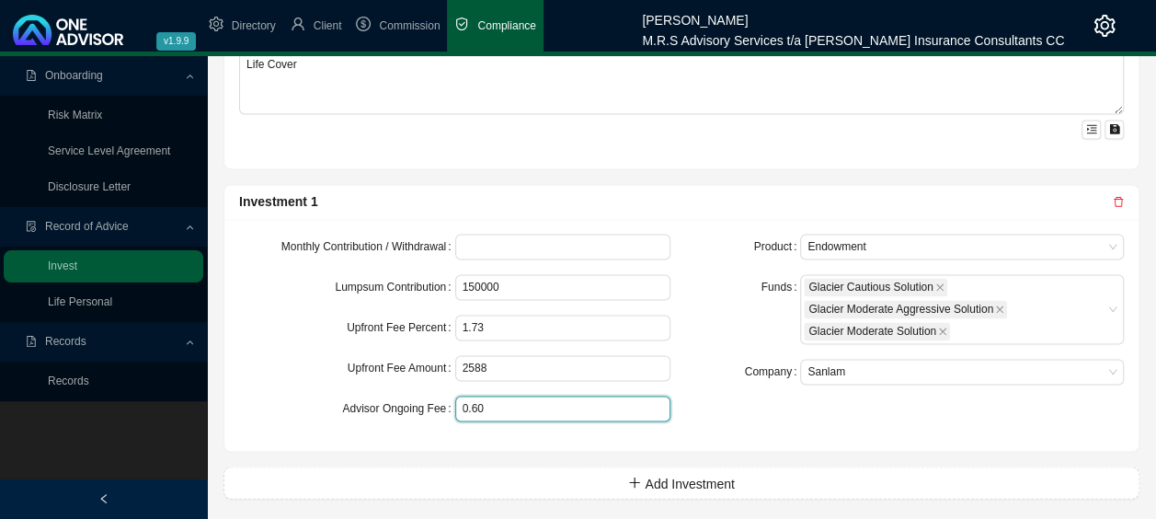
scroll to position [1293, 0]
type input "0.60"
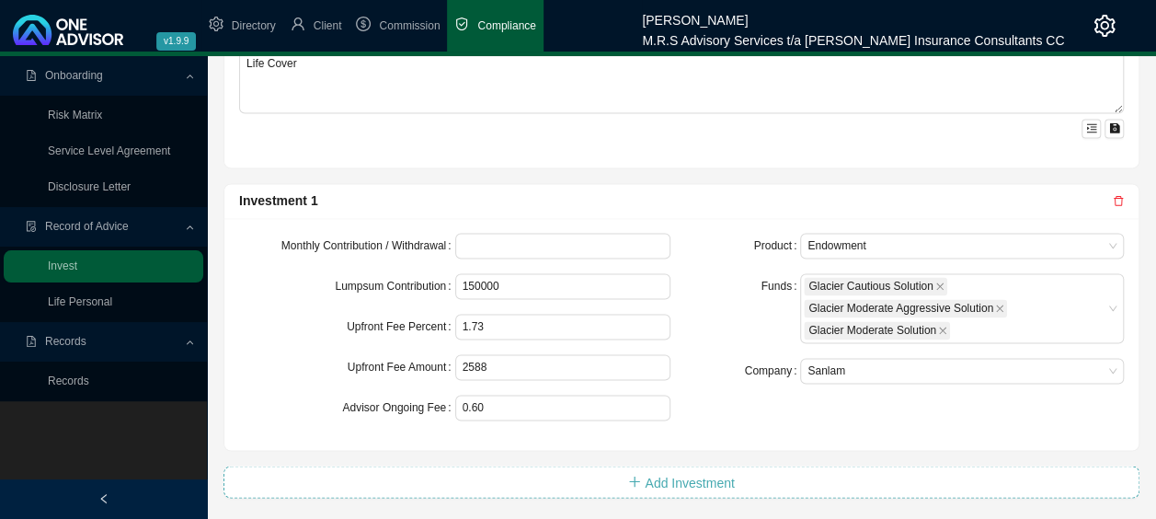
click at [657, 472] on span "Add Investment" at bounding box center [689, 482] width 89 height 20
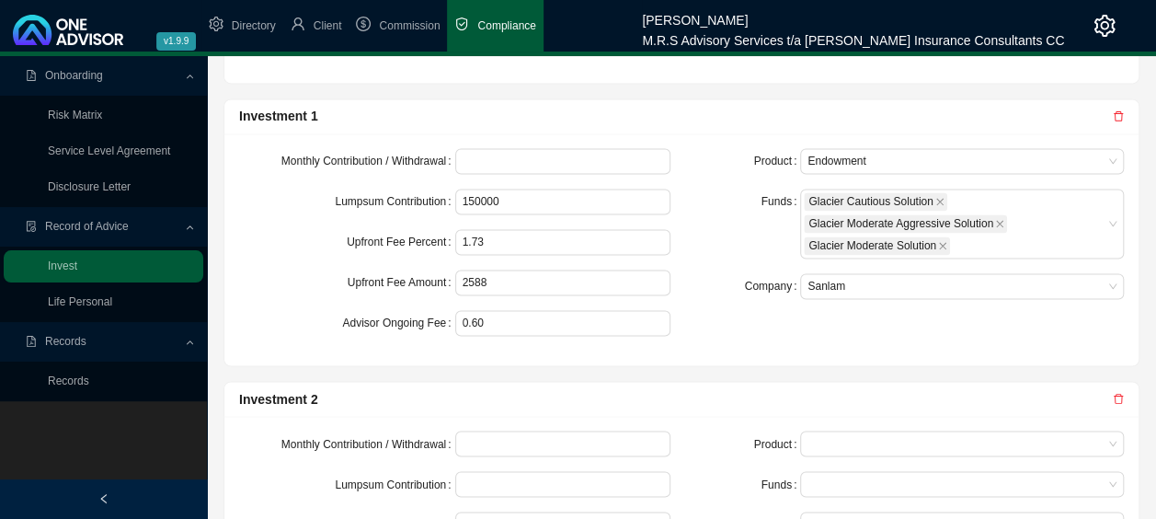
scroll to position [1477, 0]
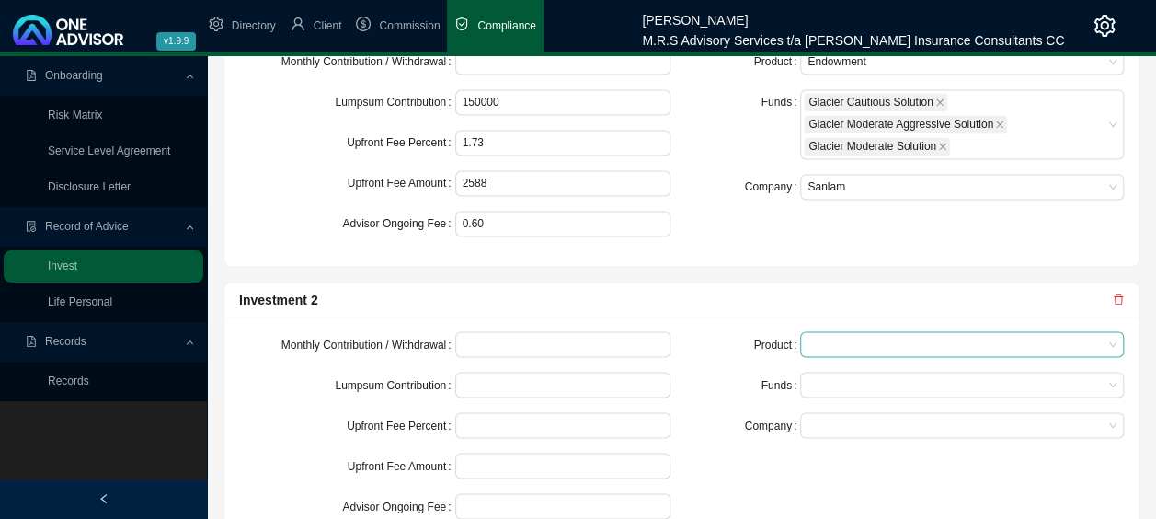
click at [865, 341] on span at bounding box center [961, 344] width 309 height 24
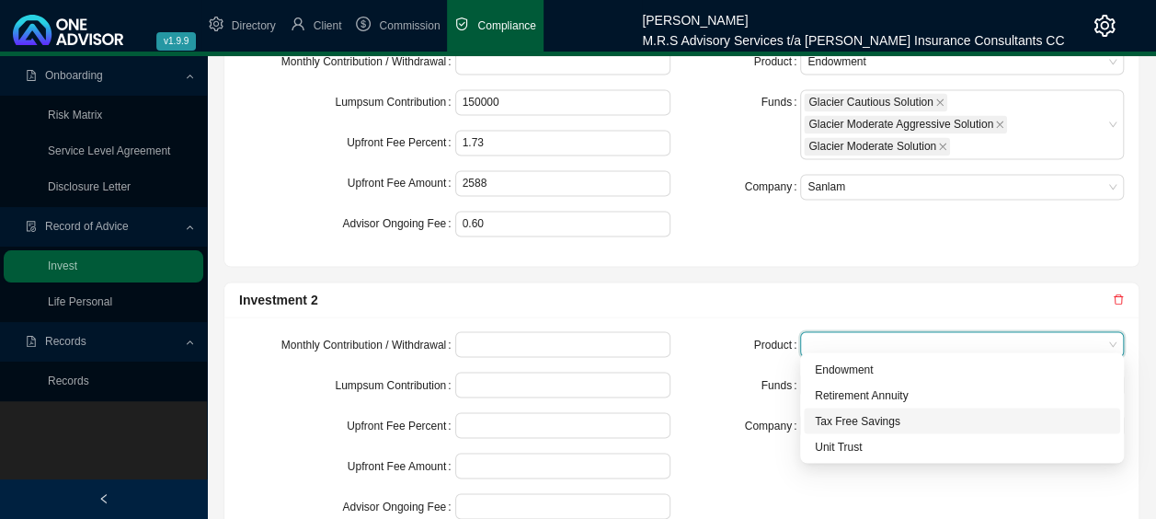
click at [857, 419] on div "Tax Free Savings" at bounding box center [962, 420] width 294 height 18
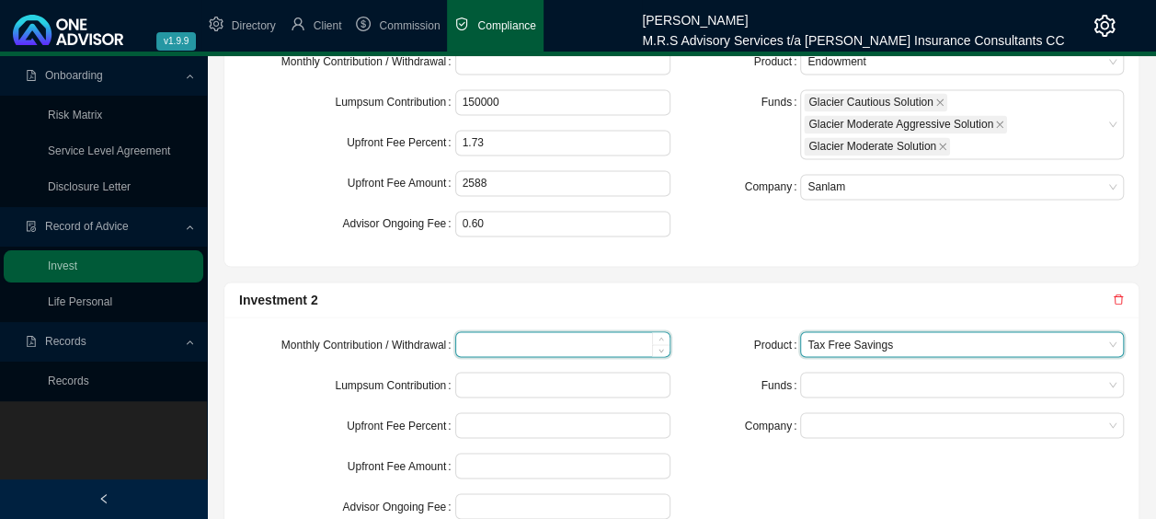
click at [519, 340] on input at bounding box center [563, 344] width 214 height 24
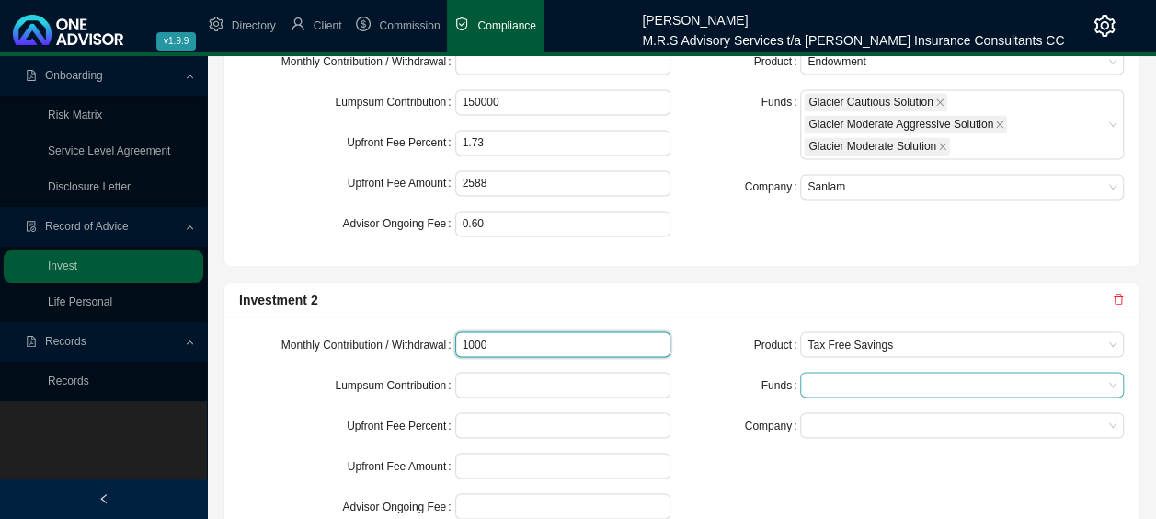
click at [815, 378] on div at bounding box center [953, 385] width 299 height 14
type input "1000"
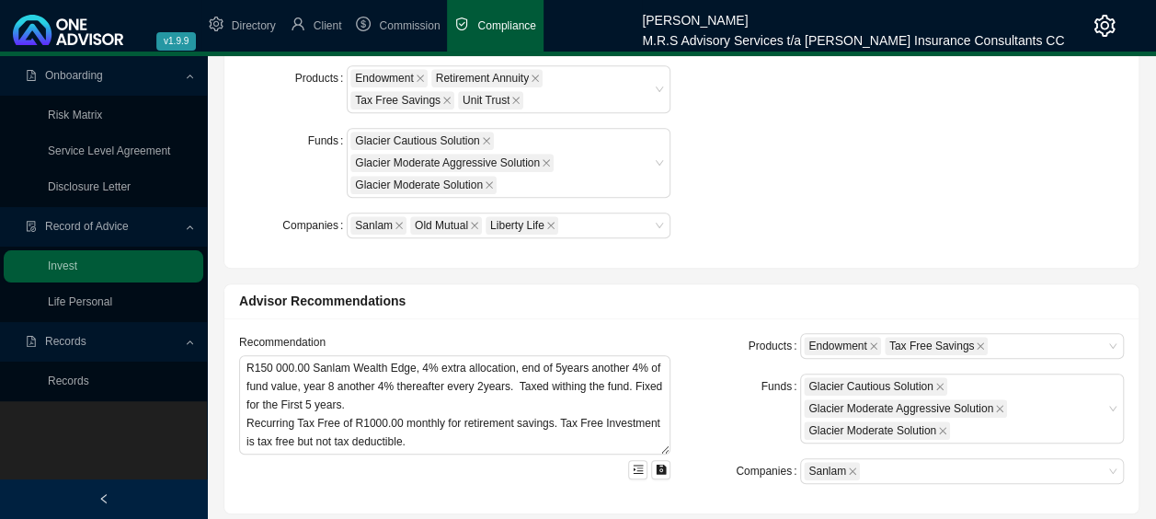
scroll to position [373, 0]
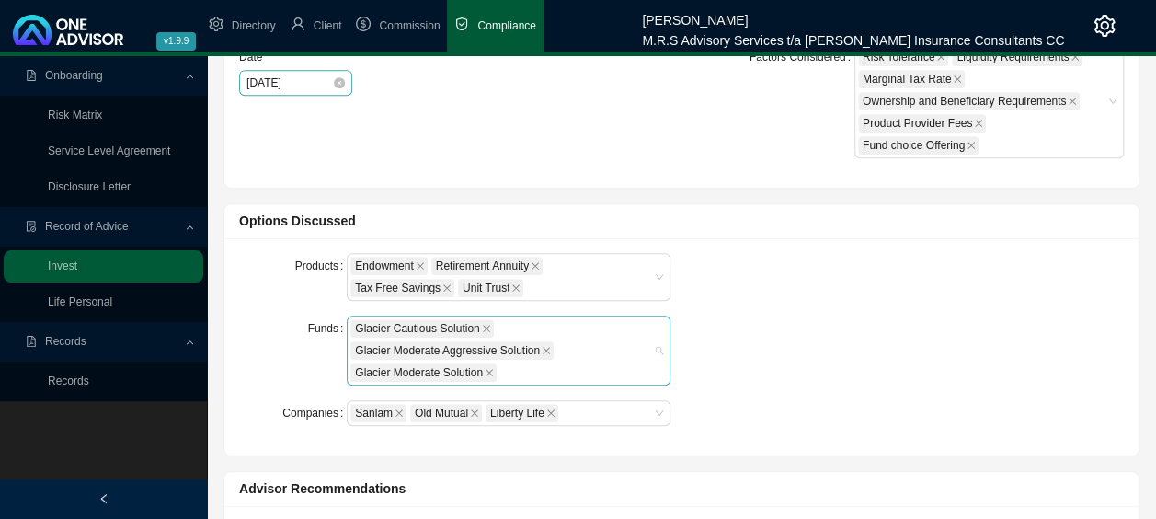
click at [549, 368] on div "Glacier Cautious Solution Glacier Moderate Aggressive Solution Glacier Moderate…" at bounding box center [499, 350] width 299 height 66
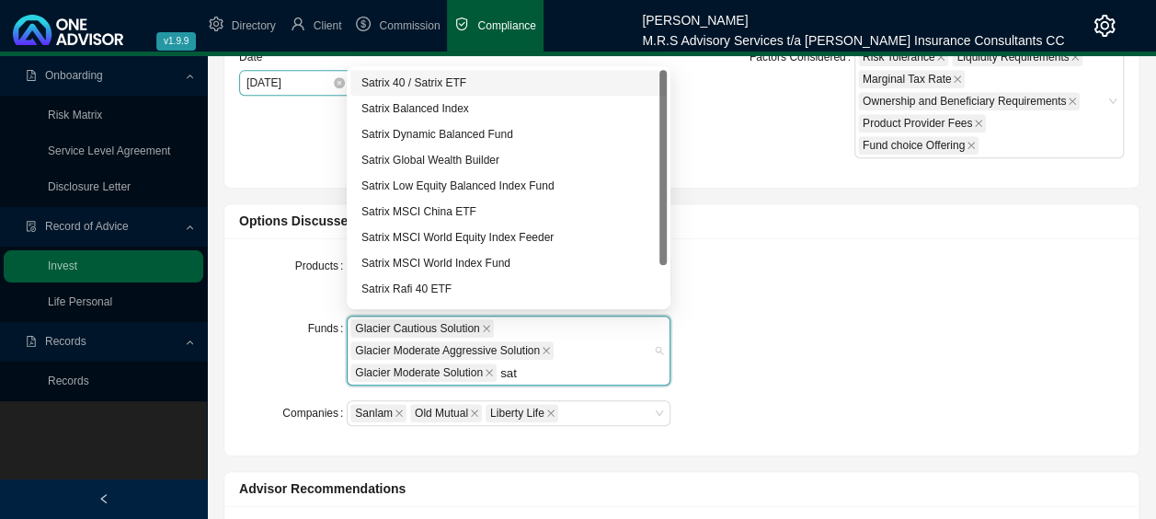
type input "satr"
click at [512, 141] on div "Satrix Dynamic Balanced Fund" at bounding box center [508, 134] width 294 height 18
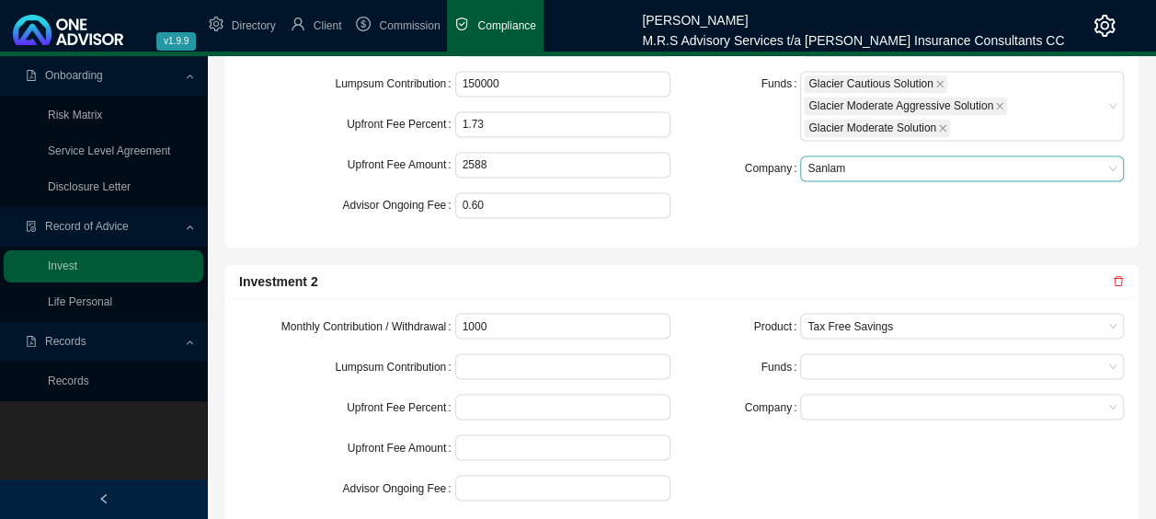
scroll to position [1569, 0]
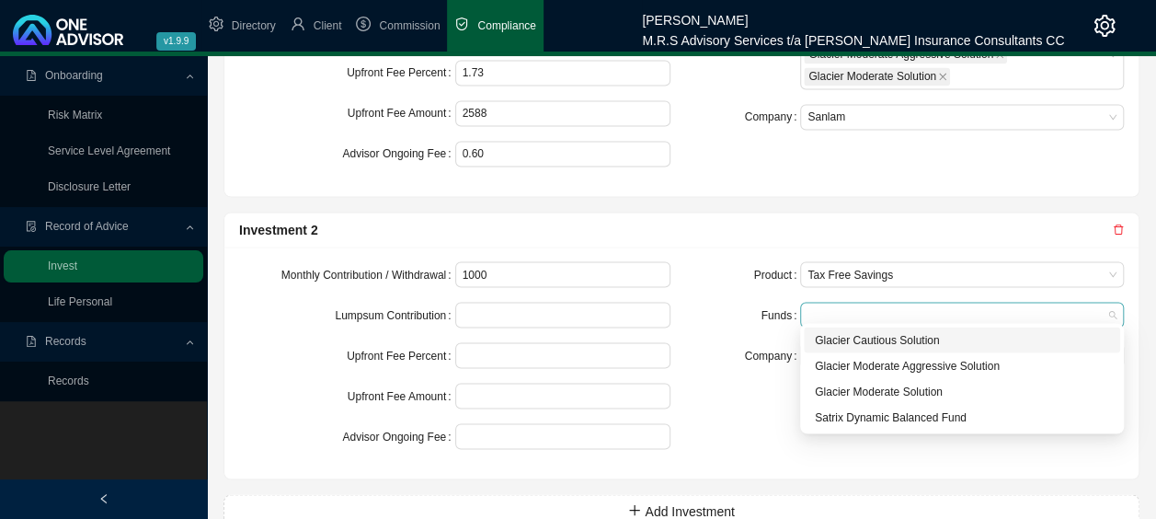
click at [836, 311] on div at bounding box center [953, 315] width 299 height 14
click at [887, 415] on div "Satrix Dynamic Balanced Fund" at bounding box center [962, 416] width 294 height 18
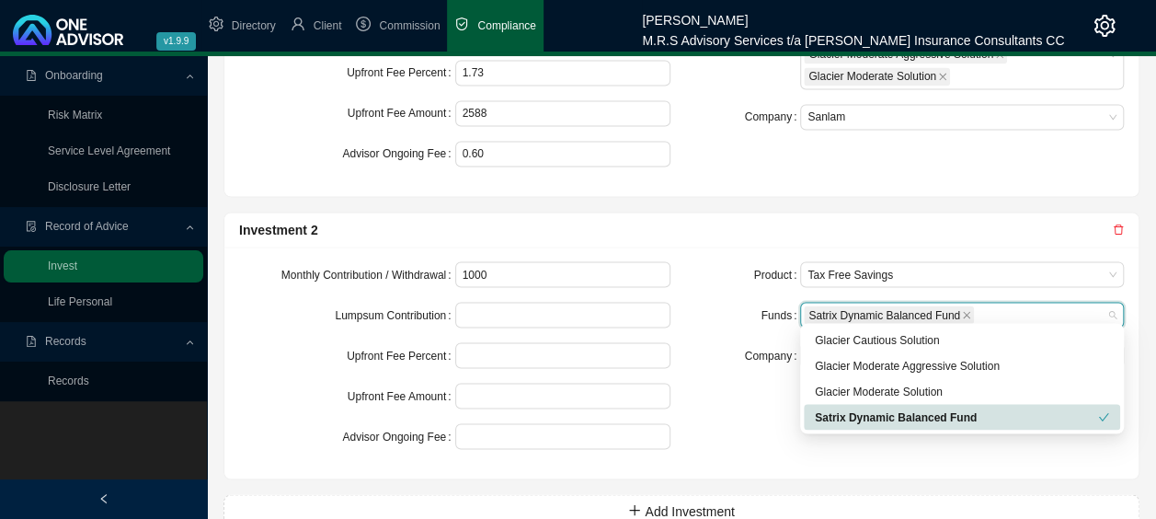
click at [785, 426] on div "Product Tax Free Savings Funds Satrix Dynamic Balanced Fund Company" at bounding box center [907, 362] width 453 height 202
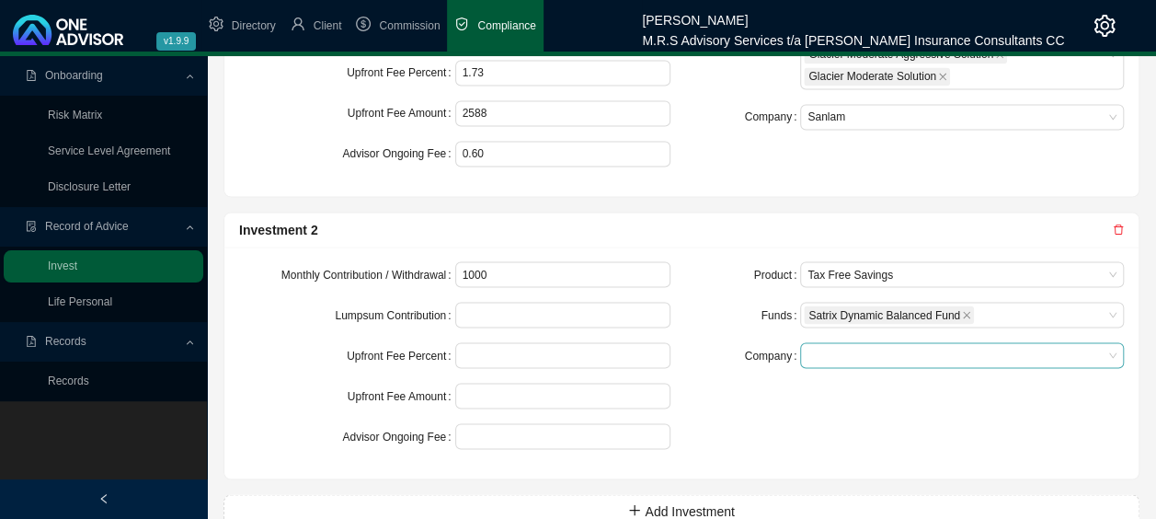
click at [843, 353] on span at bounding box center [961, 355] width 309 height 24
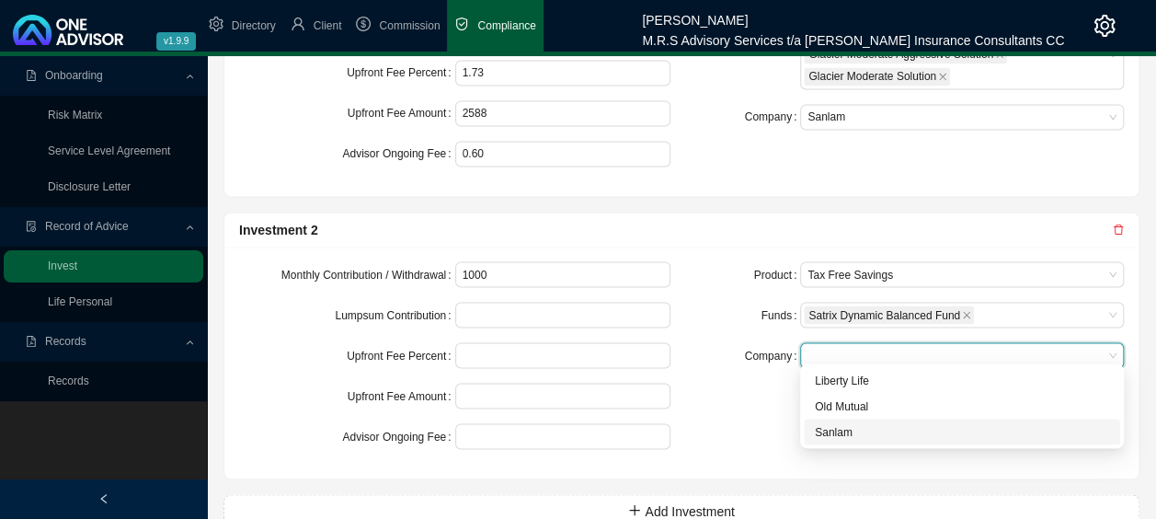
click at [839, 436] on div "Sanlam" at bounding box center [962, 431] width 294 height 18
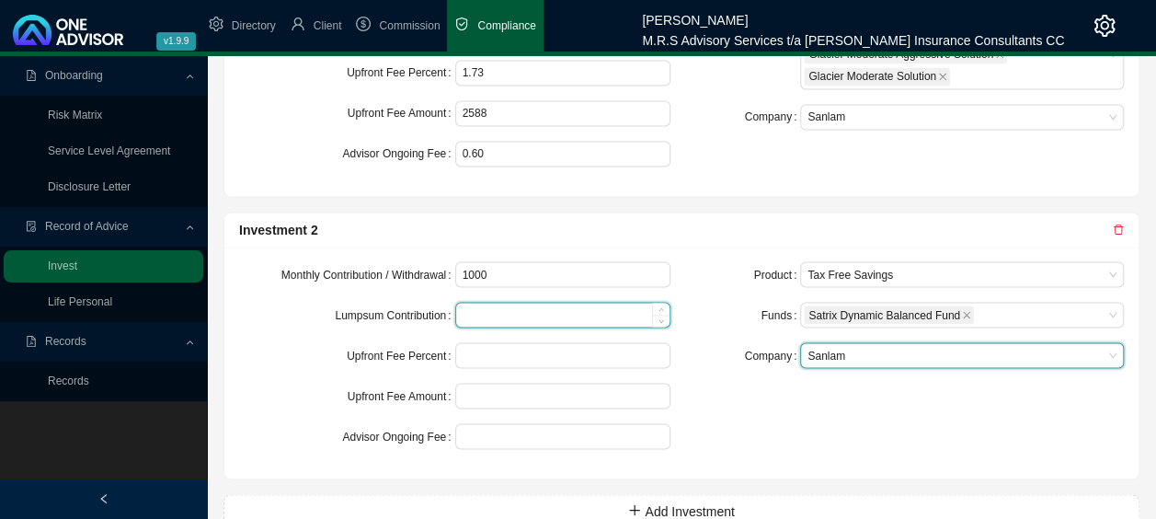
click at [498, 305] on input at bounding box center [563, 315] width 214 height 24
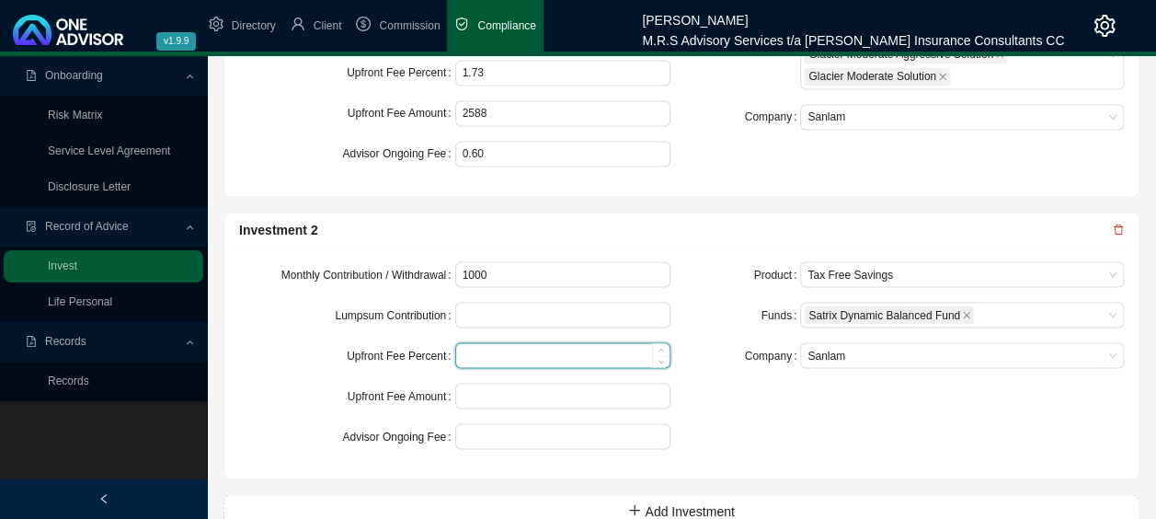
click at [489, 348] on input at bounding box center [563, 355] width 214 height 24
type input "28.75"
drag, startPoint x: 530, startPoint y: 352, endPoint x: 445, endPoint y: 352, distance: 84.6
click at [445, 352] on div "Upfront Fee Percent 28.75" at bounding box center [454, 355] width 431 height 26
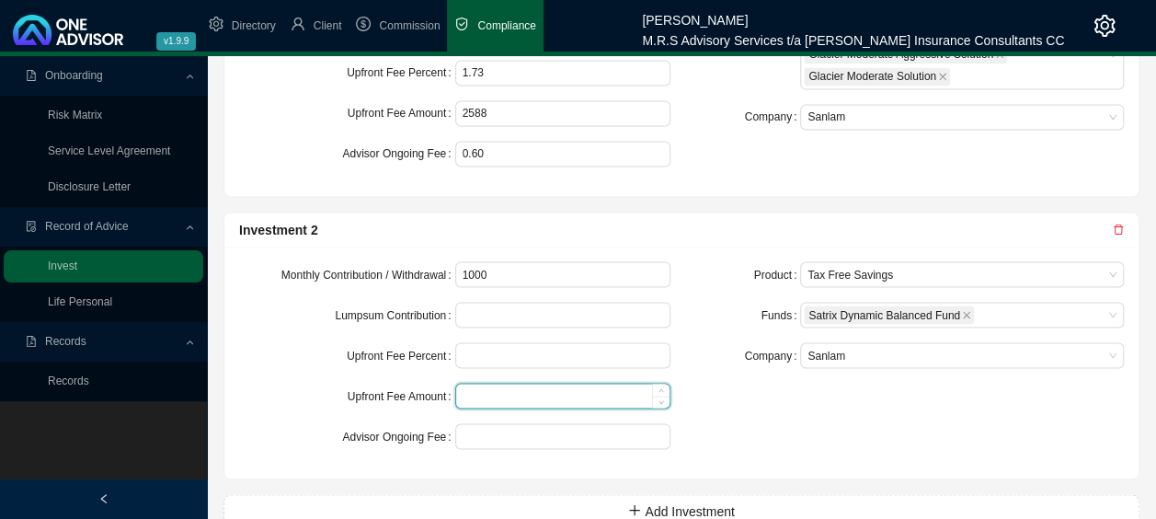
click at [470, 390] on input at bounding box center [563, 395] width 214 height 24
paste input "28.75"
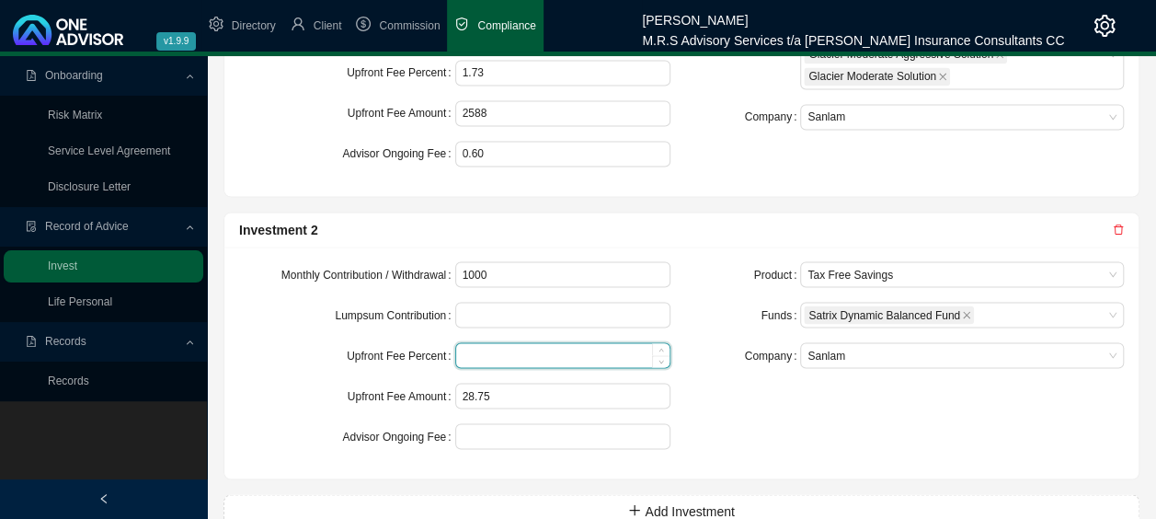
type input "29"
click at [482, 346] on input at bounding box center [563, 355] width 214 height 24
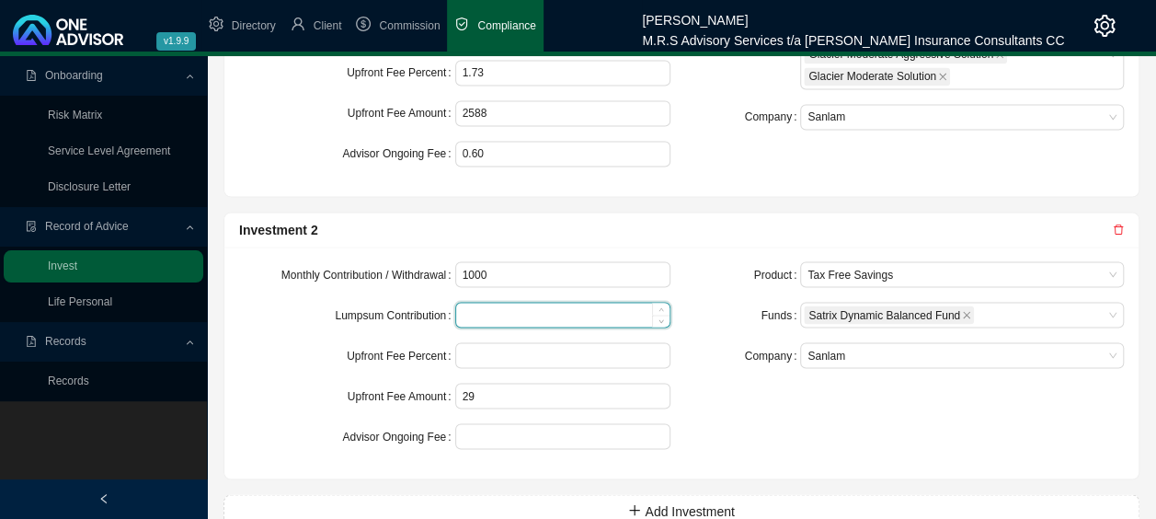
click at [498, 303] on input at bounding box center [563, 315] width 214 height 24
type input "2.875"
drag, startPoint x: 523, startPoint y: 302, endPoint x: 426, endPoint y: 303, distance: 97.5
click at [426, 303] on div "Lumpsum Contribution 2.875" at bounding box center [454, 315] width 431 height 26
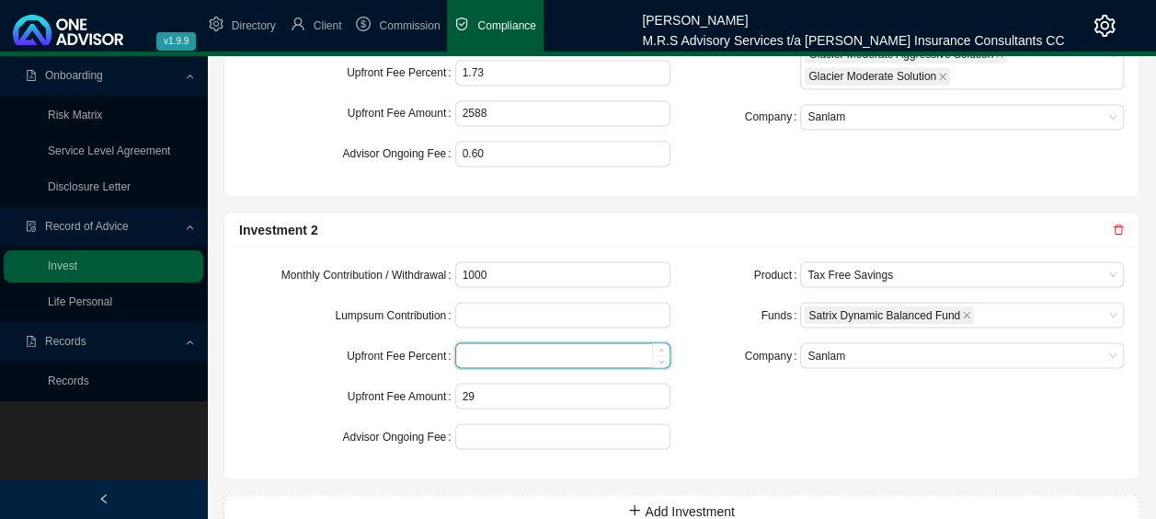
click at [476, 343] on input at bounding box center [563, 355] width 214 height 24
paste input "2.875"
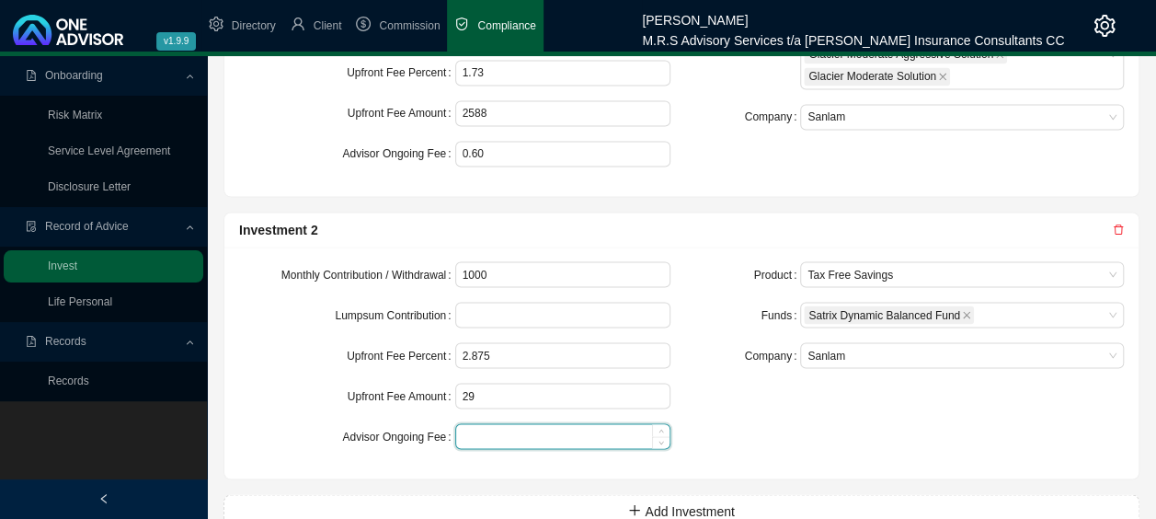
type input "2.88"
click at [479, 429] on input at bounding box center [563, 436] width 214 height 24
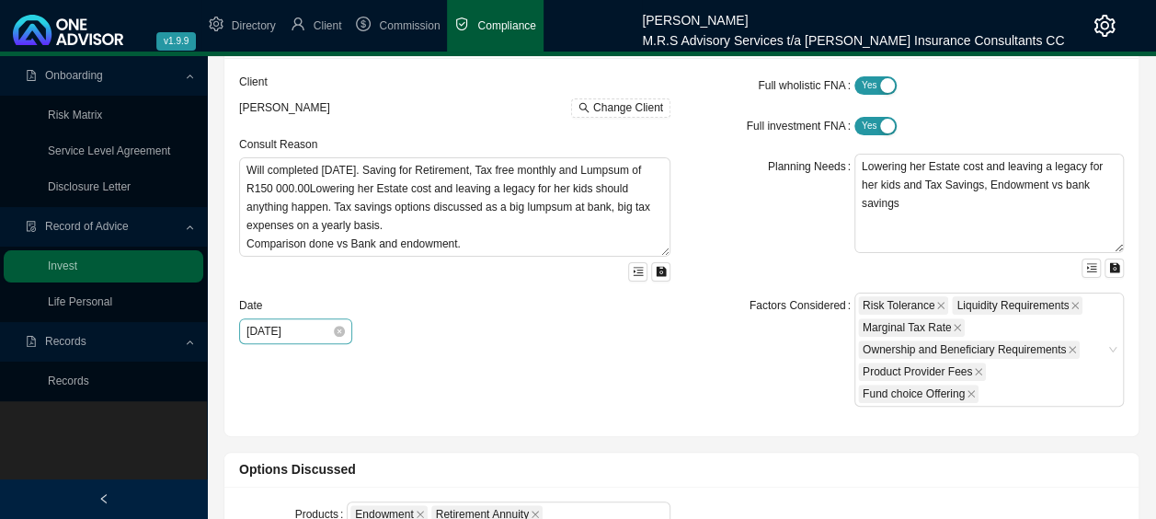
scroll to position [0, 0]
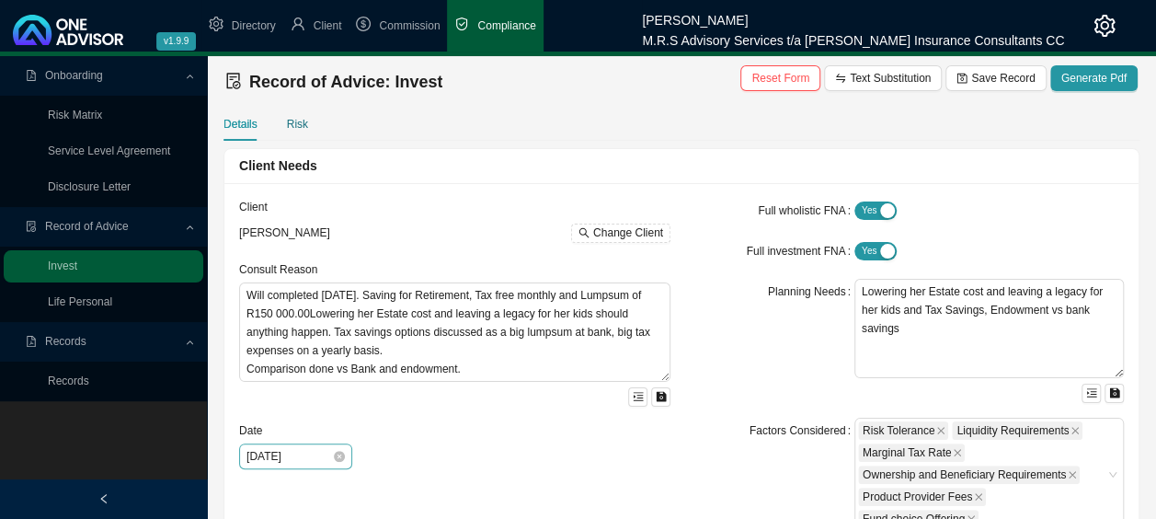
type input "0.00"
click at [287, 126] on div "Risk" at bounding box center [297, 124] width 21 height 18
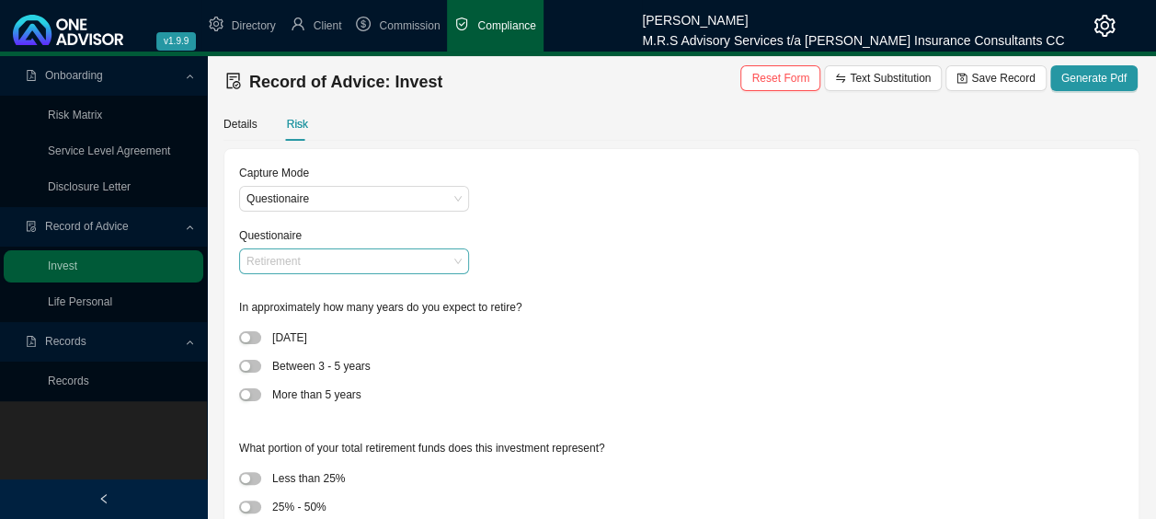
click at [374, 261] on span "Retirement" at bounding box center [353, 261] width 215 height 24
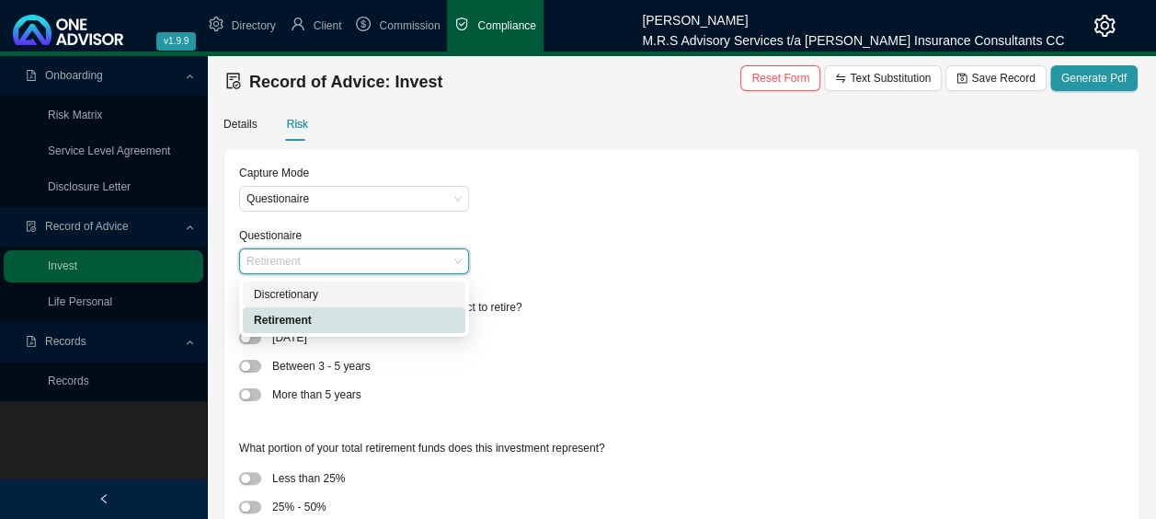
click at [326, 289] on div "Discretionary" at bounding box center [354, 294] width 200 height 18
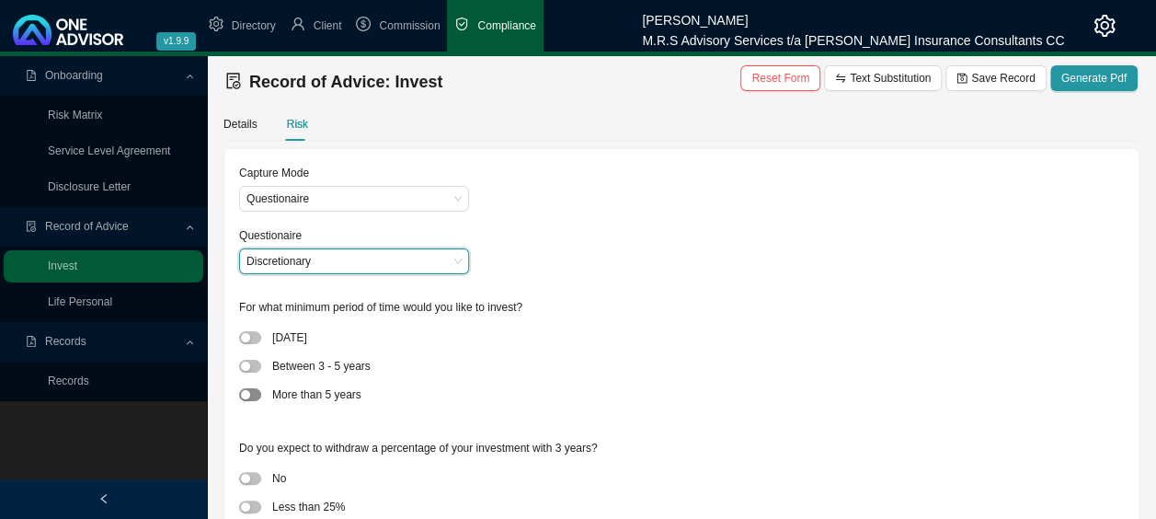
click at [241, 399] on span "button" at bounding box center [250, 394] width 22 height 13
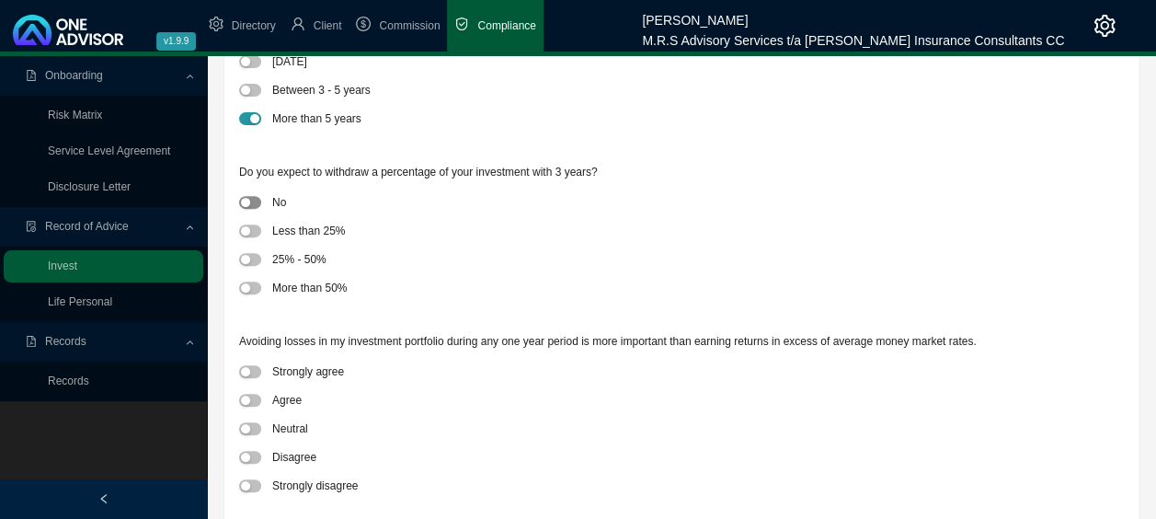
click at [251, 201] on span "button" at bounding box center [250, 202] width 22 height 13
